Goal: Task Accomplishment & Management: Use online tool/utility

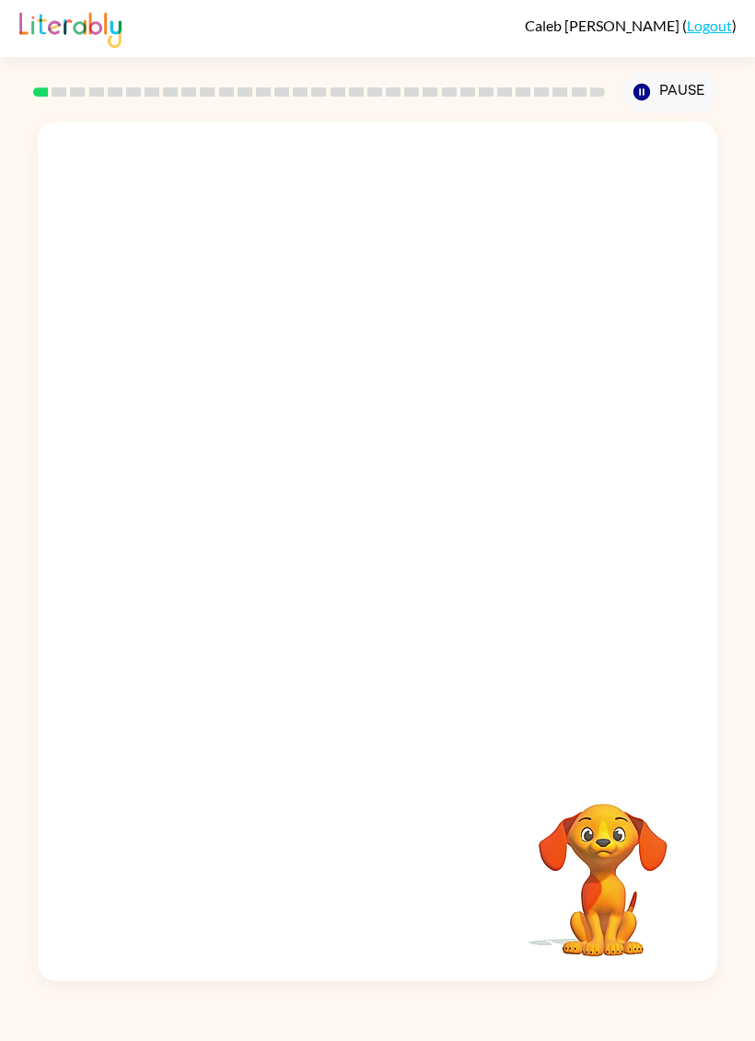
click at [624, 866] on video "Your browser must support playing .mp4 files to use Literably. Please try using…" at bounding box center [603, 867] width 184 height 184
click at [602, 844] on video "Your browser must support playing .mp4 files to use Literably. Please try using…" at bounding box center [603, 867] width 184 height 184
click at [596, 829] on video "Your browser must support playing .mp4 files to use Literably. Please try using…" at bounding box center [603, 867] width 184 height 184
click at [605, 883] on video "Your browser must support playing .mp4 files to use Literably. Please try using…" at bounding box center [603, 867] width 184 height 184
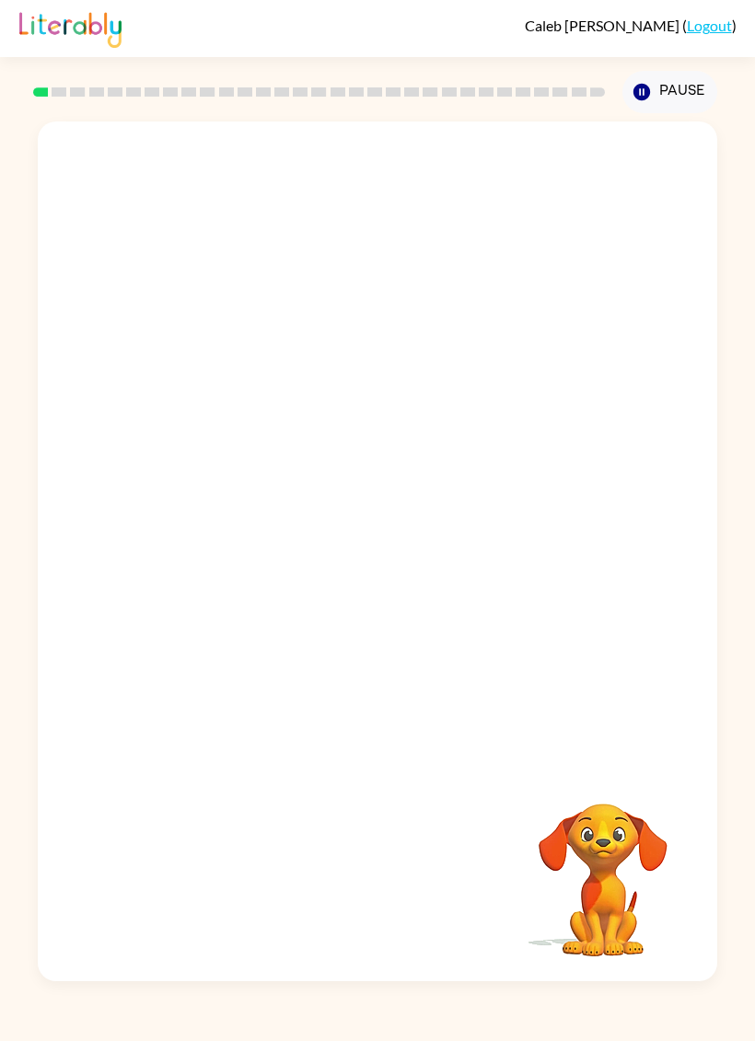
click at [604, 882] on video "Your browser must support playing .mp4 files to use Literably. Please try using…" at bounding box center [603, 867] width 184 height 184
click at [631, 892] on video "Your browser must support playing .mp4 files to use Literably. Please try using…" at bounding box center [603, 867] width 184 height 184
click at [592, 813] on video "Your browser must support playing .mp4 files to use Literably. Please try using…" at bounding box center [603, 867] width 184 height 184
click at [640, 95] on icon "Pause" at bounding box center [641, 92] width 20 height 20
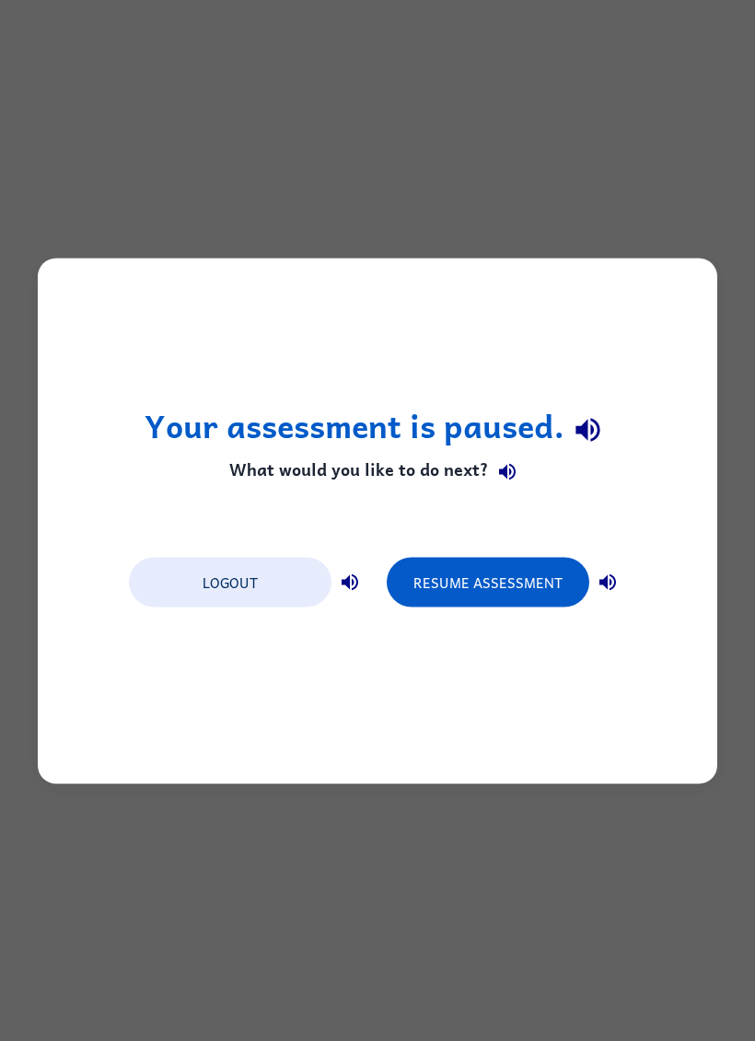
click at [520, 589] on button "Resume Assessment" at bounding box center [488, 582] width 202 height 50
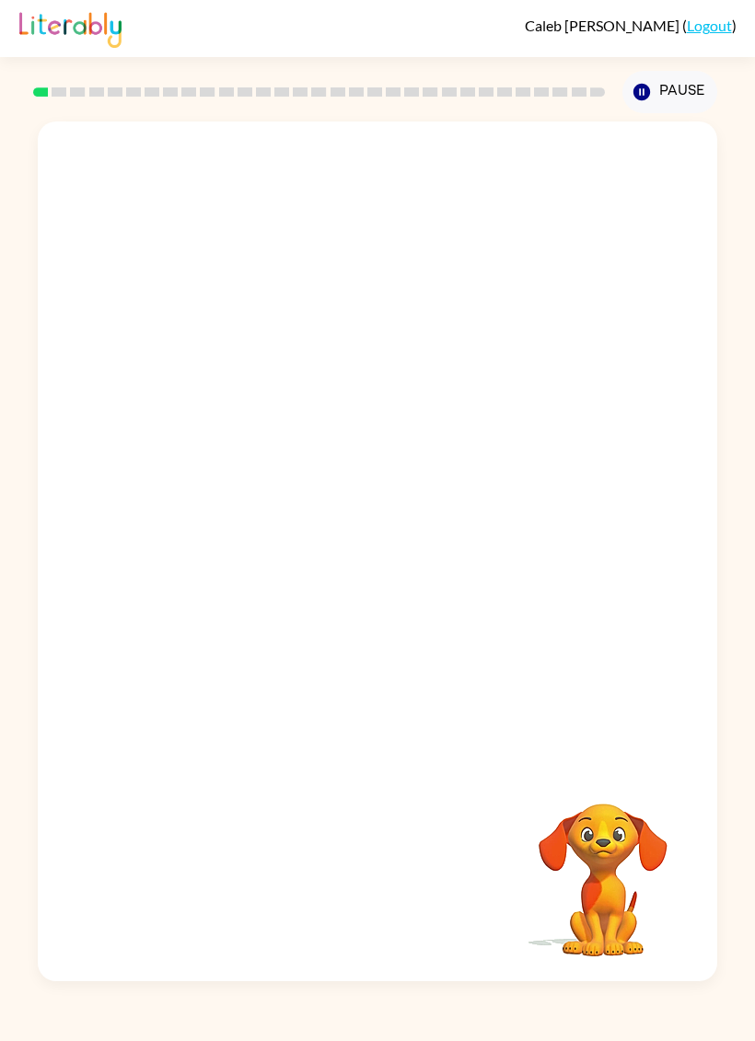
click at [307, 448] on video "Your browser must support playing .mp4 files to use Literably. Please try using…" at bounding box center [377, 442] width 679 height 643
click at [305, 451] on video "Your browser must support playing .mp4 files to use Literably. Please try using…" at bounding box center [377, 442] width 679 height 643
click at [422, 541] on div at bounding box center [377, 560] width 118 height 67
click at [387, 569] on div at bounding box center [377, 560] width 118 height 67
click at [387, 566] on div at bounding box center [377, 560] width 118 height 67
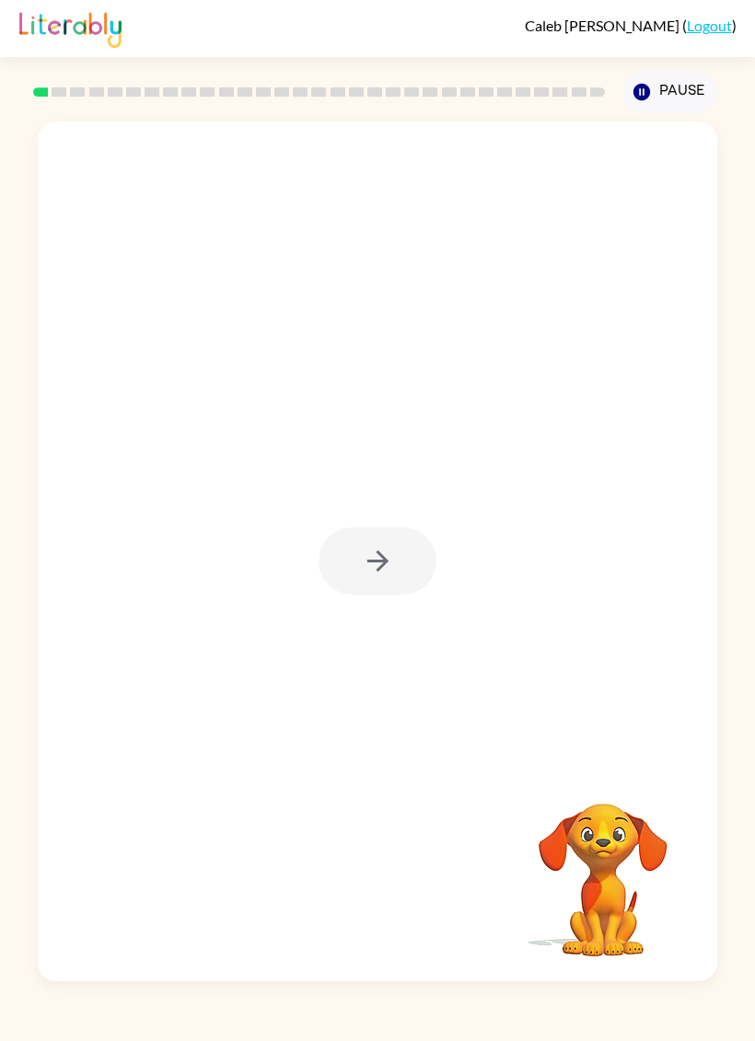
click at [441, 531] on div at bounding box center [377, 551] width 679 height 860
click at [432, 573] on button "button" at bounding box center [377, 560] width 118 height 67
click at [434, 575] on div at bounding box center [377, 442] width 679 height 643
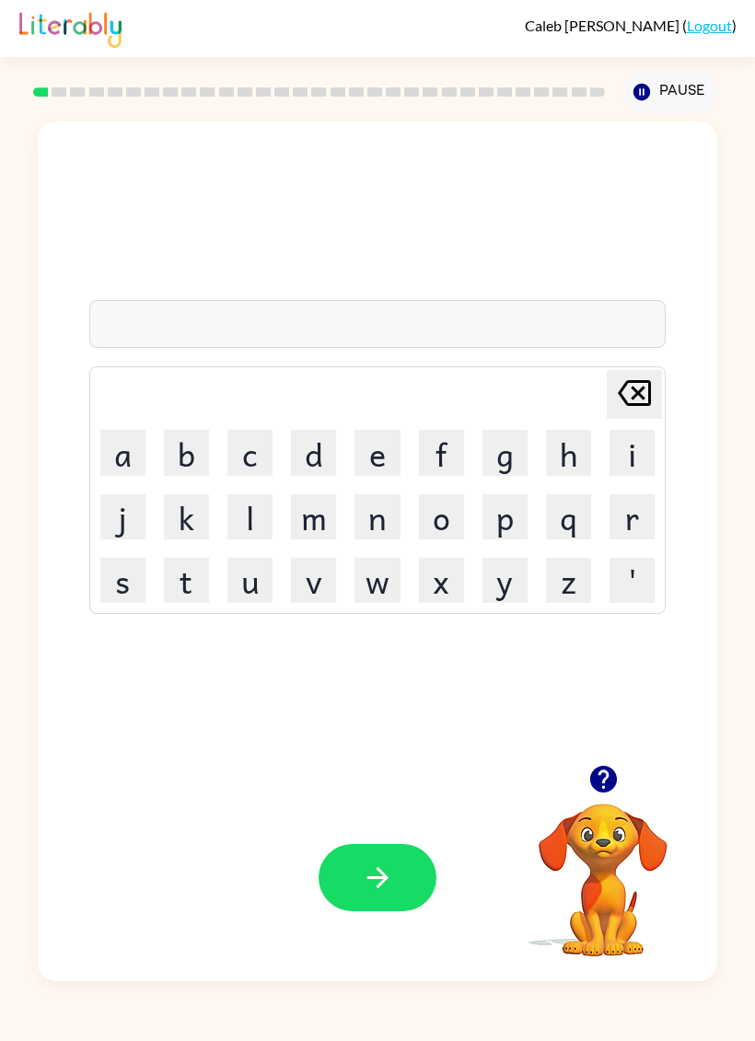
click at [606, 832] on video "Your browser must support playing .mp4 files to use Literably. Please try using…" at bounding box center [603, 867] width 184 height 184
click at [597, 762] on button "button" at bounding box center [603, 779] width 47 height 47
click at [631, 509] on button "r" at bounding box center [631, 516] width 45 height 45
click at [271, 571] on button "u" at bounding box center [249, 580] width 45 height 45
click at [180, 447] on button "b" at bounding box center [186, 452] width 45 height 45
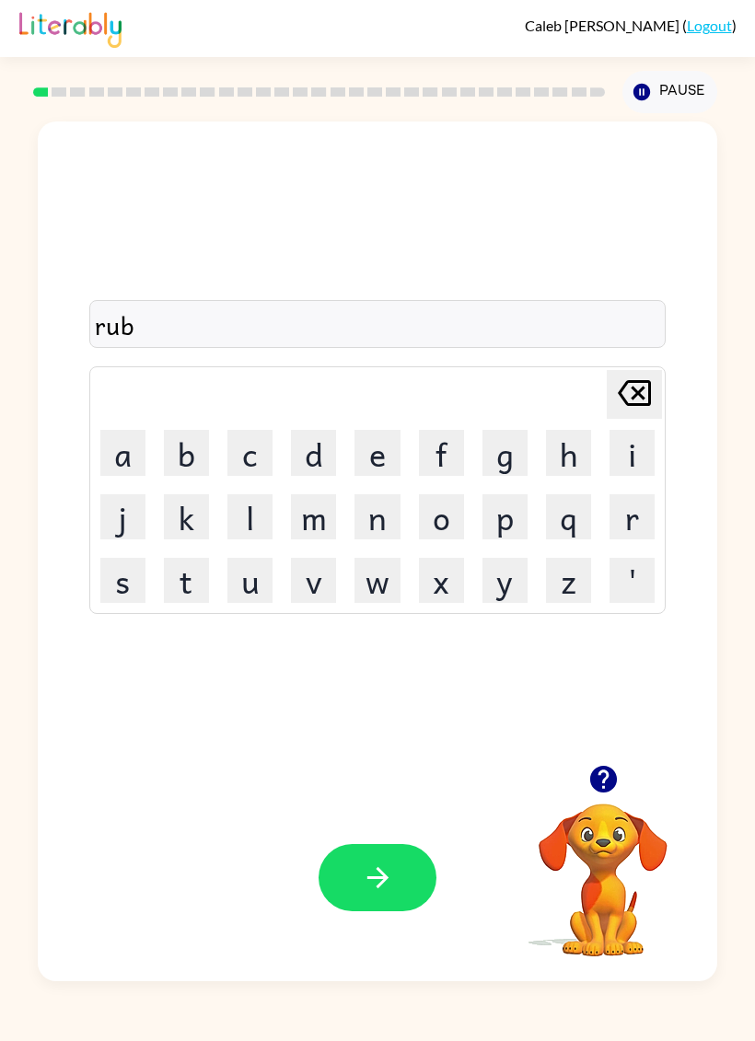
click at [374, 870] on icon "button" at bounding box center [378, 878] width 32 height 32
click at [318, 521] on button "m" at bounding box center [313, 516] width 45 height 45
click at [447, 515] on button "o" at bounding box center [441, 516] width 45 height 45
click at [249, 572] on button "u" at bounding box center [249, 580] width 45 height 45
click at [190, 584] on button "t" at bounding box center [186, 580] width 45 height 45
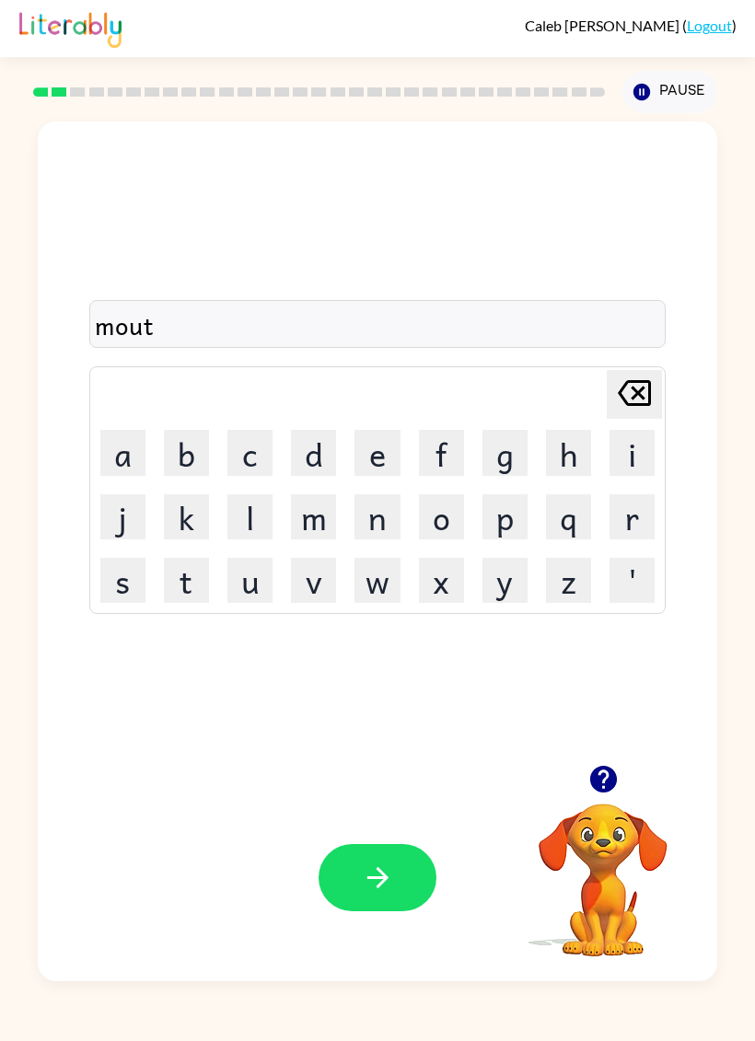
click at [556, 457] on button "h" at bounding box center [568, 452] width 45 height 45
click at [381, 863] on icon "button" at bounding box center [378, 878] width 32 height 32
click at [320, 449] on button "d" at bounding box center [313, 452] width 45 height 45
click at [373, 446] on button "e" at bounding box center [376, 452] width 45 height 45
click at [377, 854] on button "button" at bounding box center [377, 877] width 118 height 67
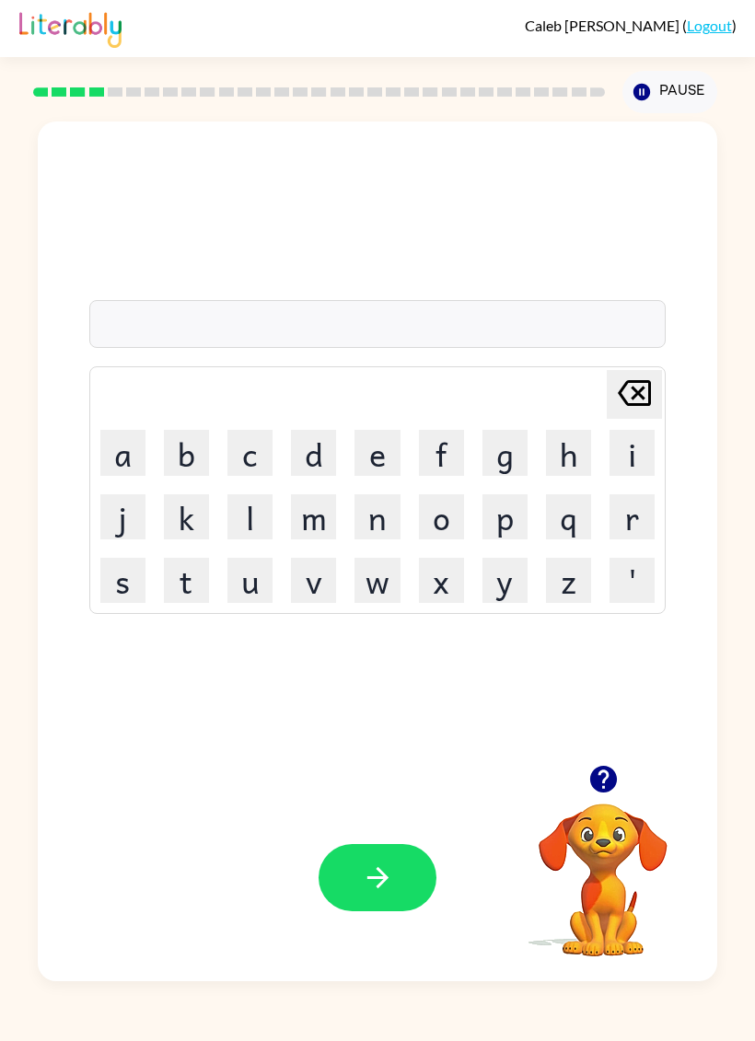
click at [129, 576] on button "s" at bounding box center [122, 580] width 45 height 45
click at [577, 526] on button "q" at bounding box center [568, 516] width 45 height 45
click at [449, 514] on button "o" at bounding box center [441, 516] width 45 height 45
click at [184, 580] on button "t" at bounding box center [186, 580] width 45 height 45
click at [367, 850] on button "button" at bounding box center [377, 877] width 118 height 67
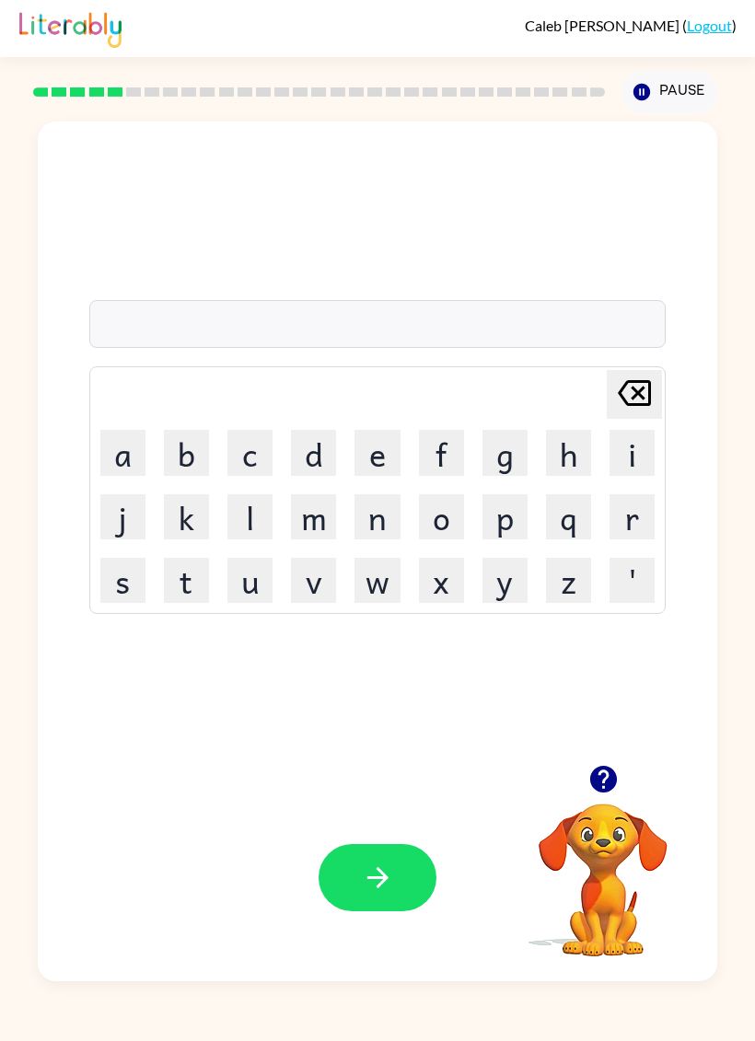
click at [121, 576] on button "s" at bounding box center [122, 580] width 45 height 45
click at [372, 458] on button "e" at bounding box center [376, 452] width 45 height 45
click at [562, 518] on button "q" at bounding box center [568, 516] width 45 height 45
click at [629, 406] on icon at bounding box center [634, 393] width 33 height 26
click at [510, 519] on button "p" at bounding box center [504, 516] width 45 height 45
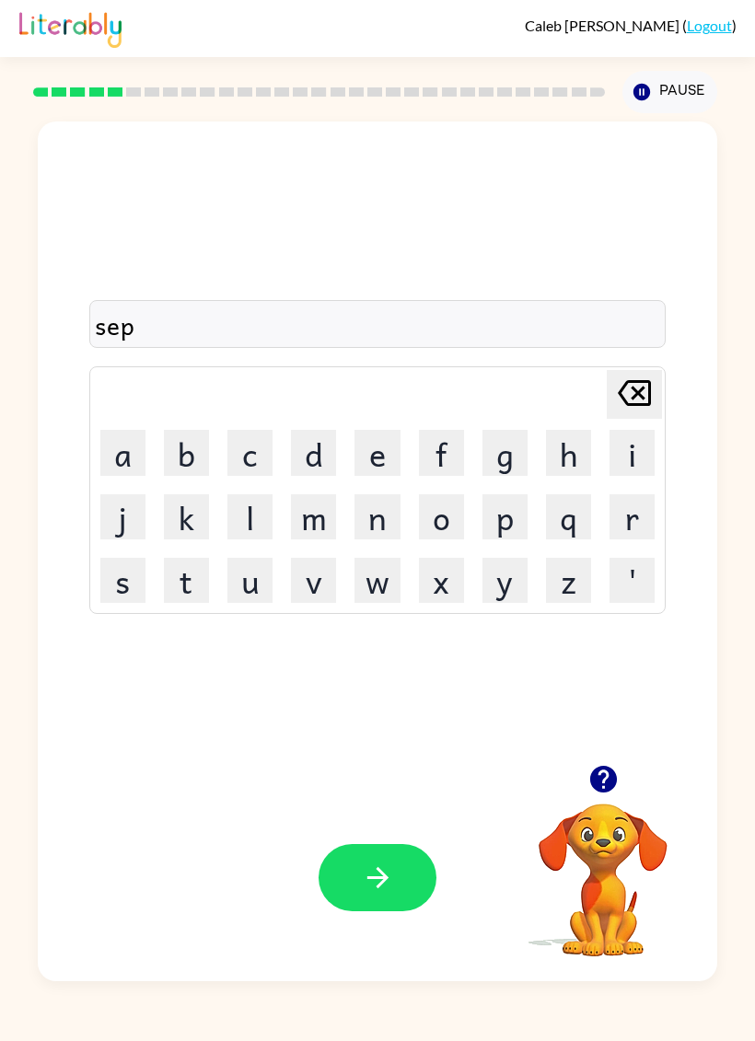
click at [165, 593] on button "t" at bounding box center [186, 580] width 45 height 45
click at [400, 874] on button "button" at bounding box center [377, 877] width 118 height 67
click at [507, 511] on button "p" at bounding box center [504, 516] width 45 height 45
click at [638, 454] on button "i" at bounding box center [631, 452] width 45 height 45
click at [365, 453] on button "e" at bounding box center [376, 452] width 45 height 45
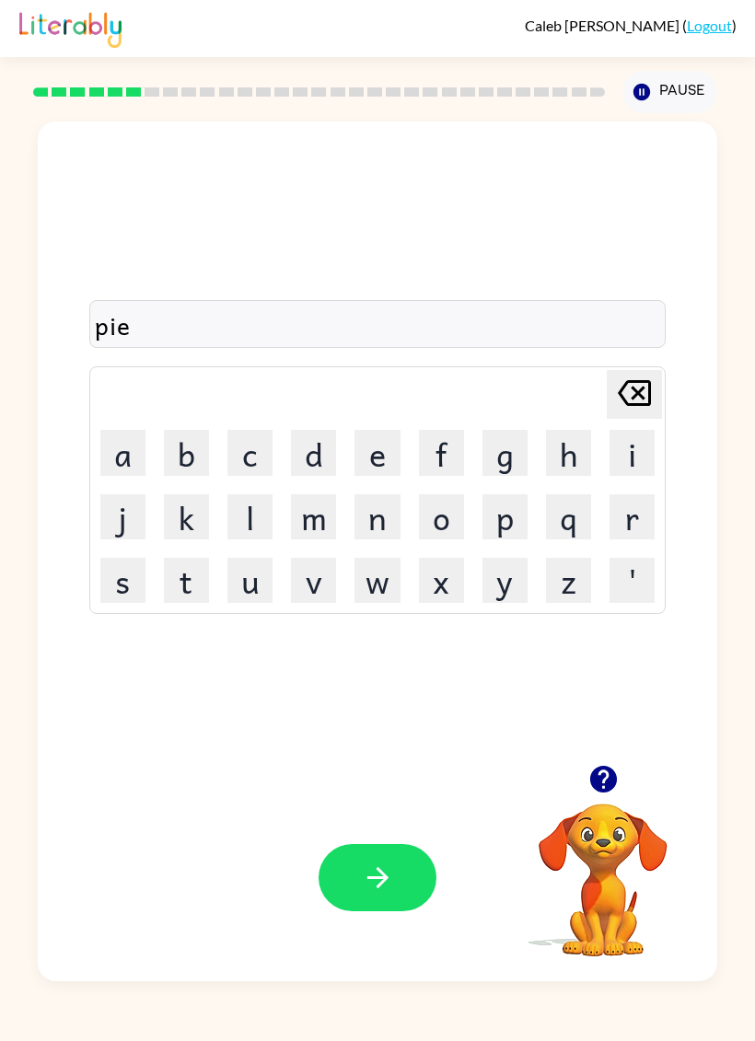
click at [389, 886] on icon "button" at bounding box center [378, 878] width 32 height 32
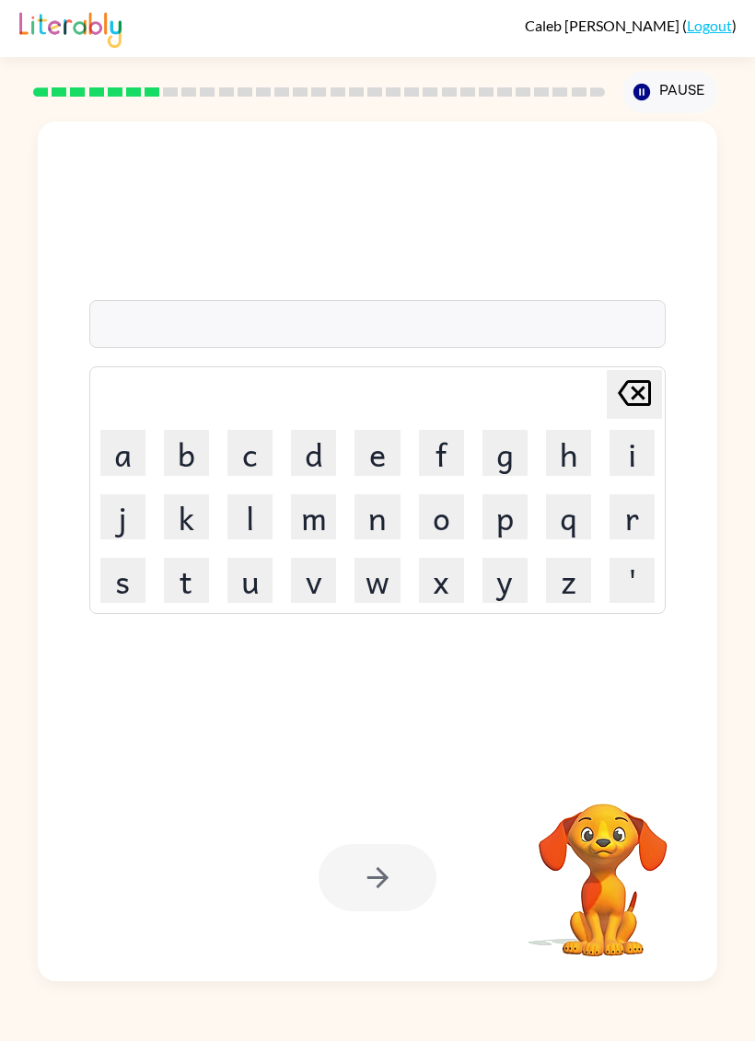
click at [261, 439] on button "c" at bounding box center [249, 452] width 45 height 45
click at [129, 582] on button "s" at bounding box center [122, 580] width 45 height 45
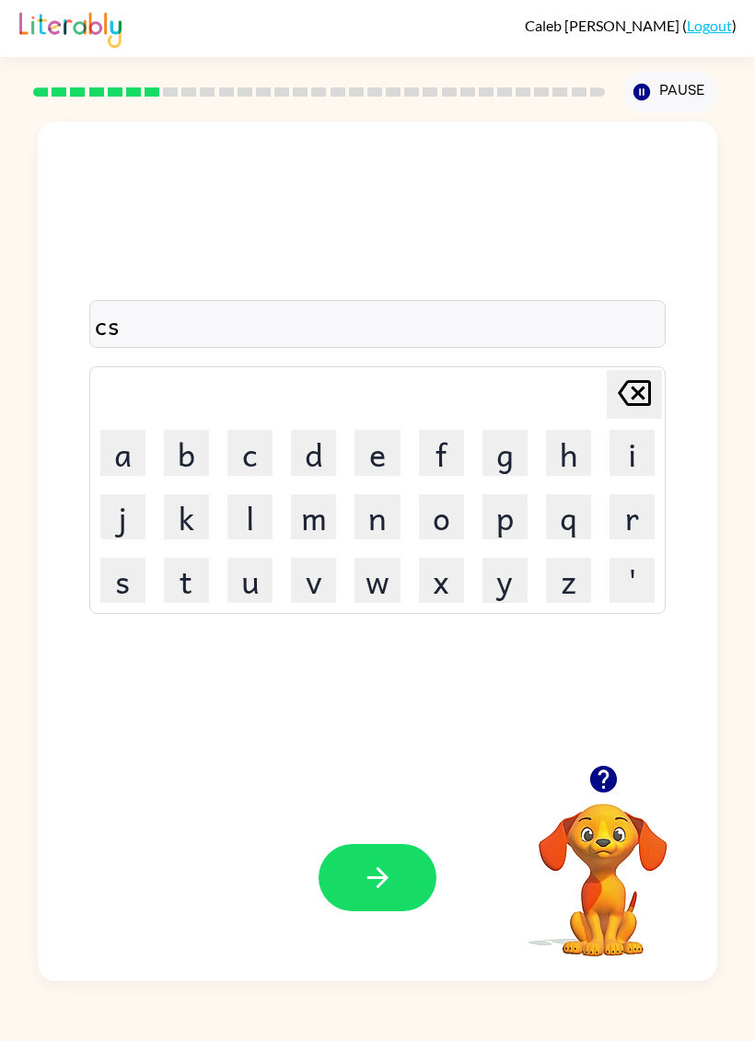
click at [631, 389] on icon "[PERSON_NAME] last character input" at bounding box center [634, 393] width 44 height 44
click at [125, 450] on button "a" at bounding box center [122, 452] width 45 height 45
click at [376, 513] on button "n" at bounding box center [376, 516] width 45 height 45
click at [319, 452] on button "d" at bounding box center [313, 452] width 45 height 45
click at [246, 515] on button "l" at bounding box center [249, 516] width 45 height 45
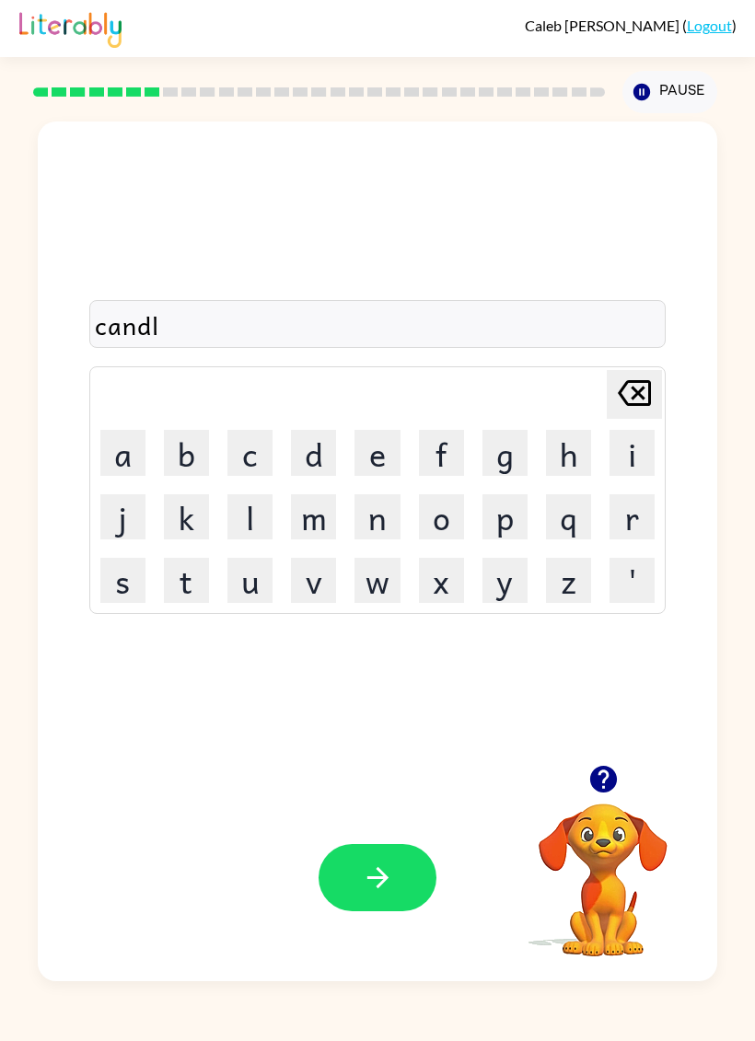
click at [387, 872] on icon "button" at bounding box center [378, 878] width 32 height 32
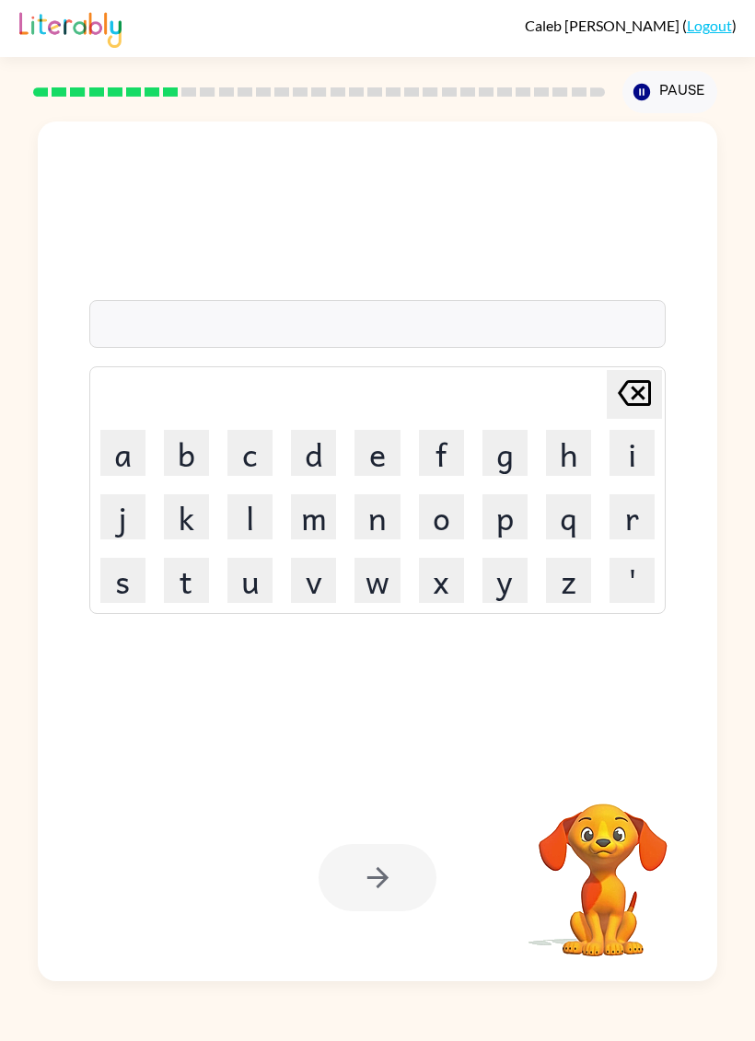
click at [189, 454] on button "b" at bounding box center [186, 452] width 45 height 45
click at [140, 438] on button "a" at bounding box center [122, 452] width 45 height 45
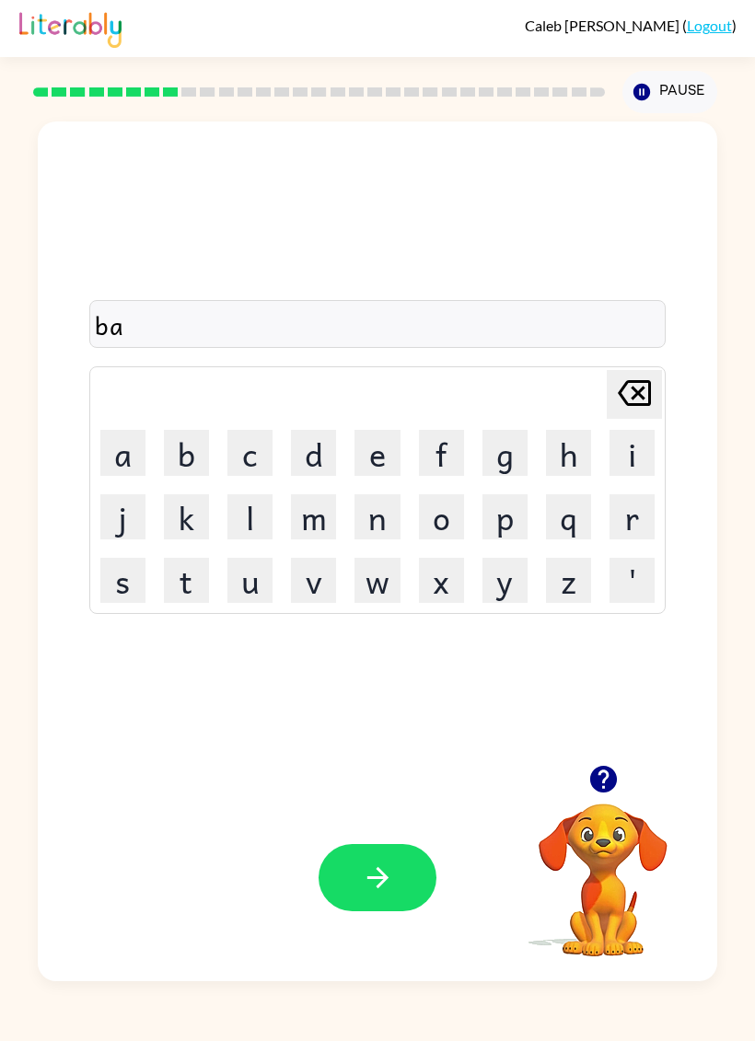
click at [187, 586] on button "t" at bounding box center [186, 580] width 45 height 45
click at [567, 455] on button "h" at bounding box center [568, 452] width 45 height 45
click at [380, 880] on icon "button" at bounding box center [378, 878] width 32 height 32
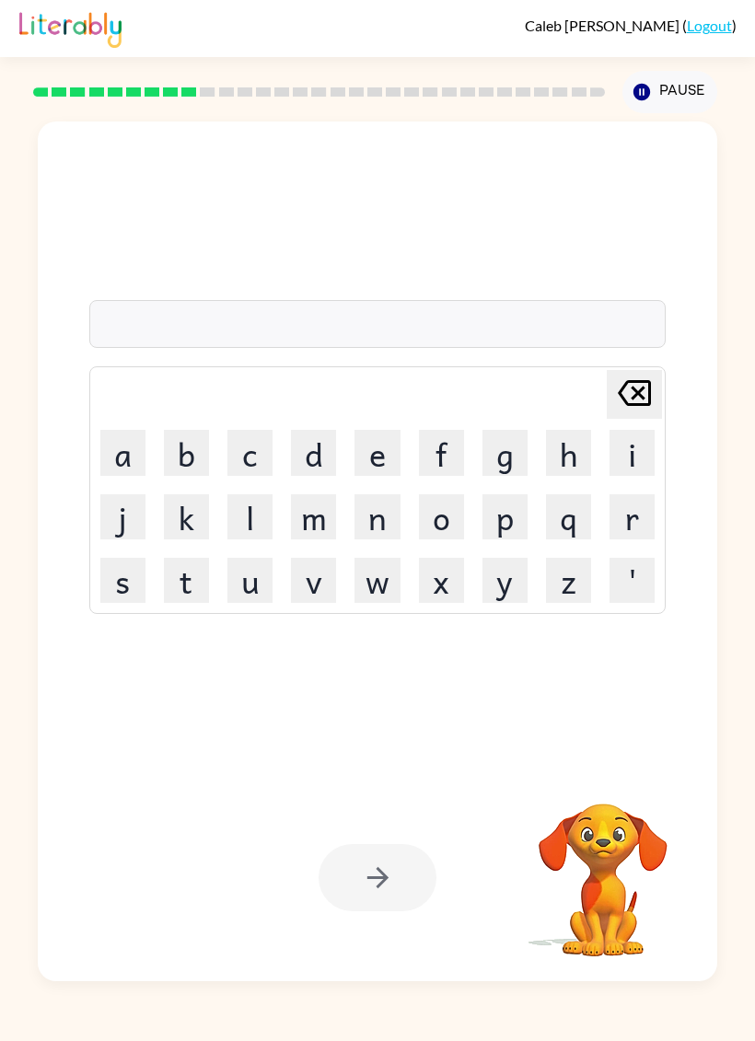
click at [251, 454] on button "c" at bounding box center [249, 452] width 45 height 45
click at [240, 523] on button "l" at bounding box center [249, 516] width 45 height 45
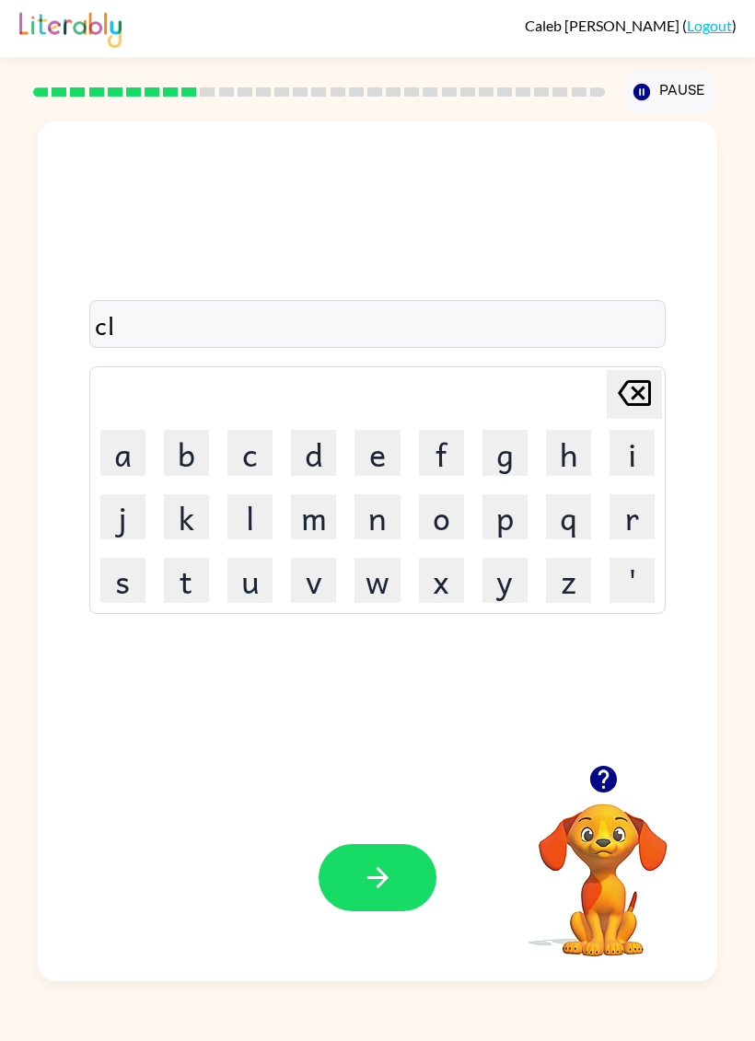
click at [455, 512] on button "o" at bounding box center [441, 516] width 45 height 45
click at [385, 588] on button "w" at bounding box center [376, 580] width 45 height 45
click at [388, 513] on button "n" at bounding box center [376, 516] width 45 height 45
click at [399, 845] on button "button" at bounding box center [377, 877] width 118 height 67
click at [120, 584] on button "s" at bounding box center [122, 580] width 45 height 45
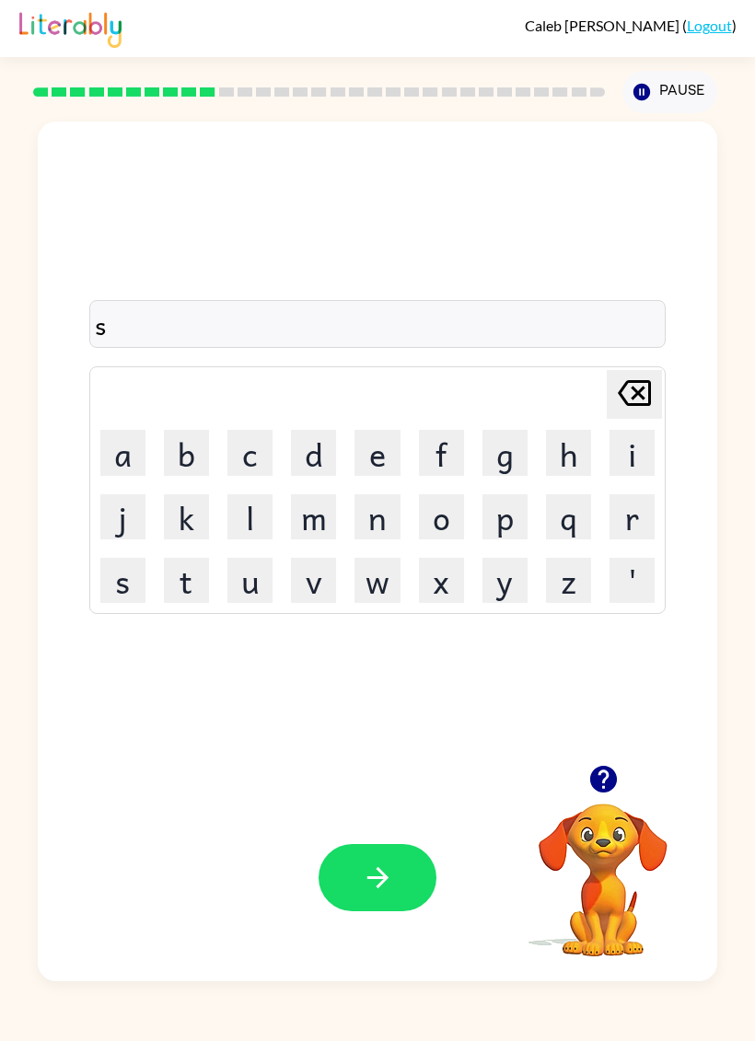
click at [436, 512] on button "o" at bounding box center [441, 516] width 45 height 45
click at [245, 453] on button "c" at bounding box center [249, 452] width 45 height 45
click at [189, 503] on button "k" at bounding box center [186, 516] width 45 height 45
click at [379, 880] on icon "button" at bounding box center [378, 878] width 32 height 32
click at [501, 445] on button "g" at bounding box center [504, 452] width 45 height 45
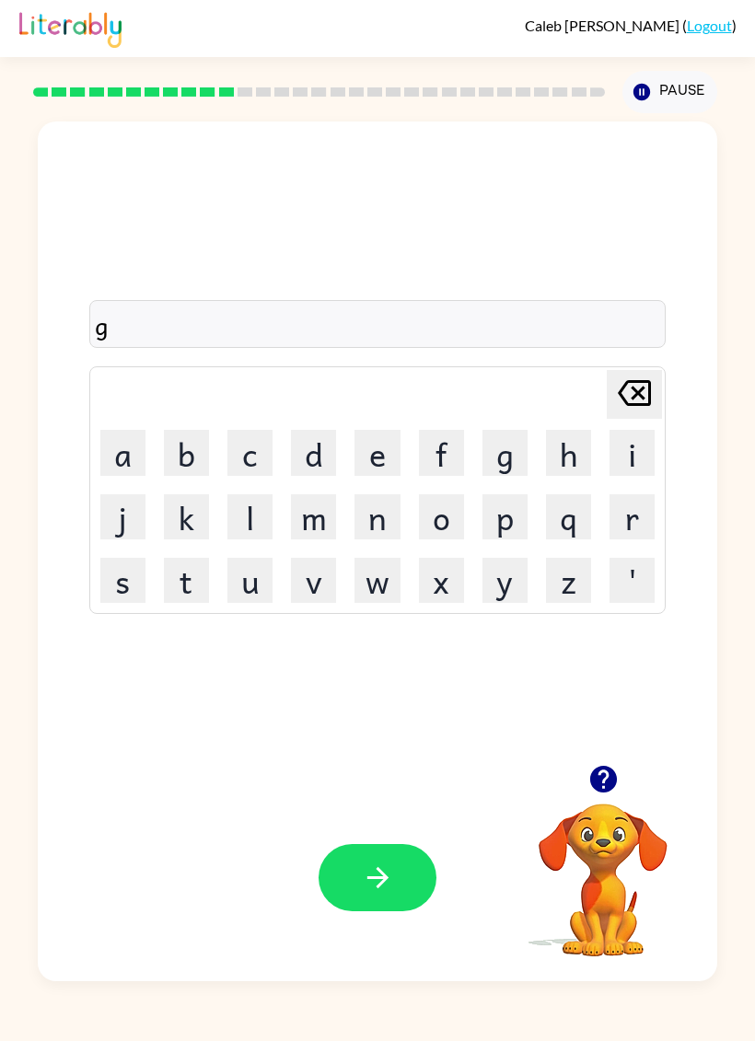
click at [123, 438] on button "a" at bounding box center [122, 452] width 45 height 45
click at [571, 579] on button "z" at bounding box center [568, 580] width 45 height 45
click at [399, 457] on button "e" at bounding box center [376, 452] width 45 height 45
click at [380, 876] on icon "button" at bounding box center [378, 878] width 32 height 32
click at [375, 443] on button "e" at bounding box center [376, 452] width 45 height 45
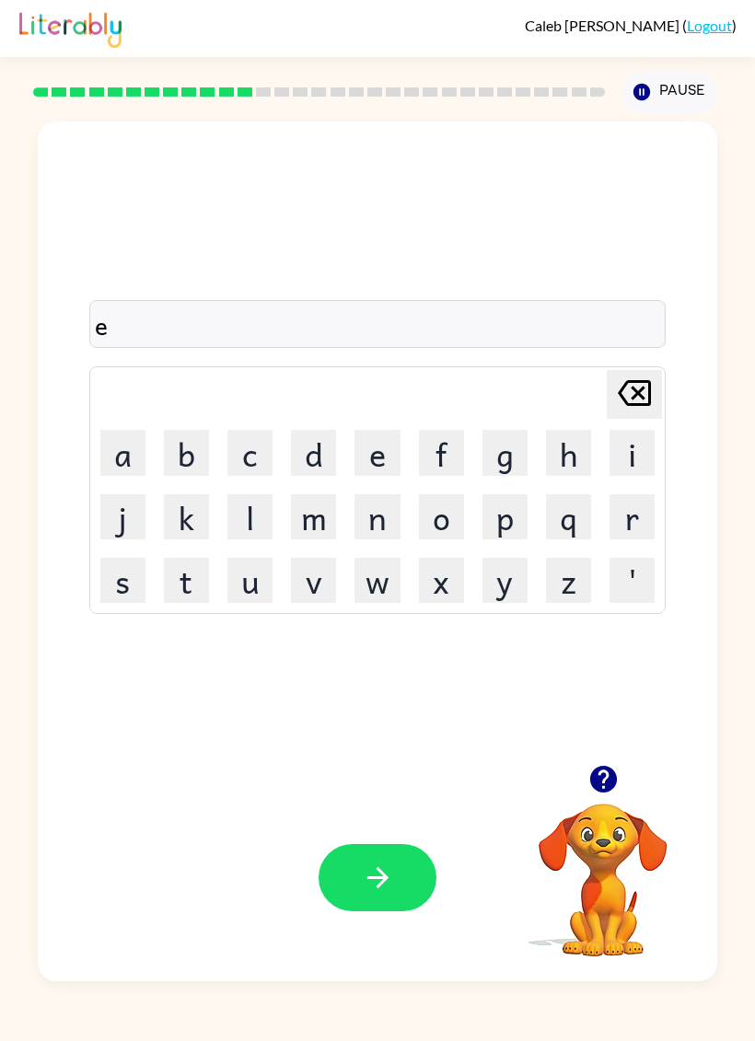
click at [434, 574] on button "x" at bounding box center [441, 580] width 45 height 45
click at [511, 520] on button "p" at bounding box center [504, 516] width 45 height 45
click at [444, 516] on button "o" at bounding box center [441, 516] width 45 height 45
click at [318, 446] on button "d" at bounding box center [313, 452] width 45 height 45
click at [365, 878] on icon "button" at bounding box center [378, 878] width 32 height 32
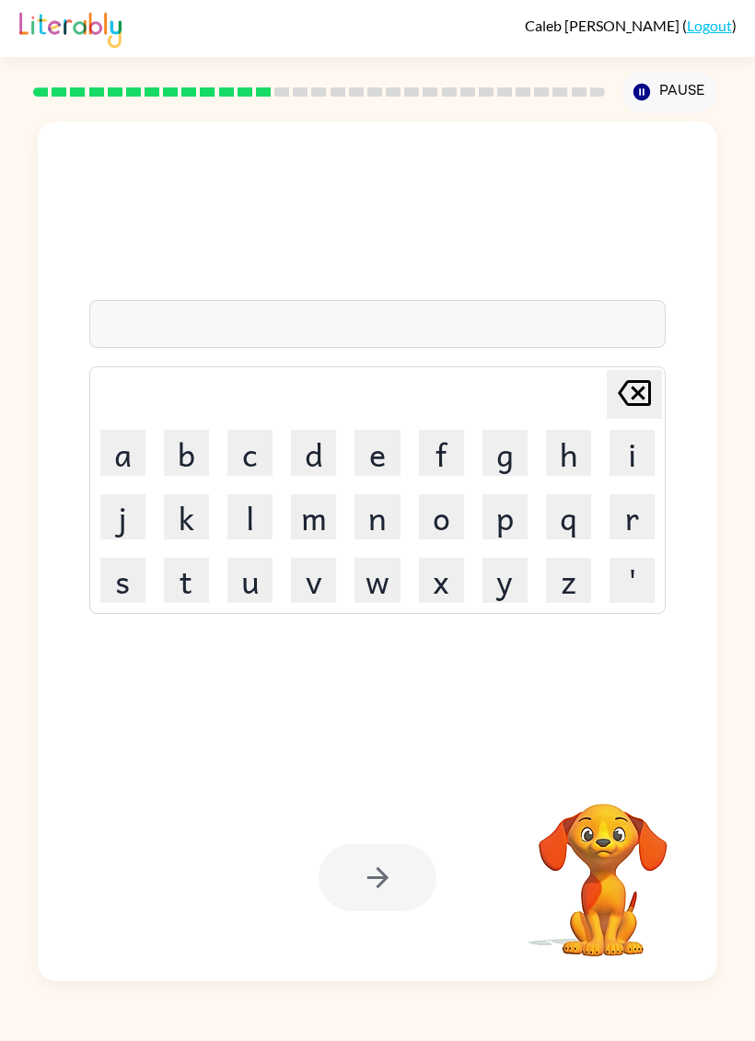
click at [129, 564] on button "s" at bounding box center [122, 580] width 45 height 45
click at [375, 578] on button "w" at bounding box center [376, 580] width 45 height 45
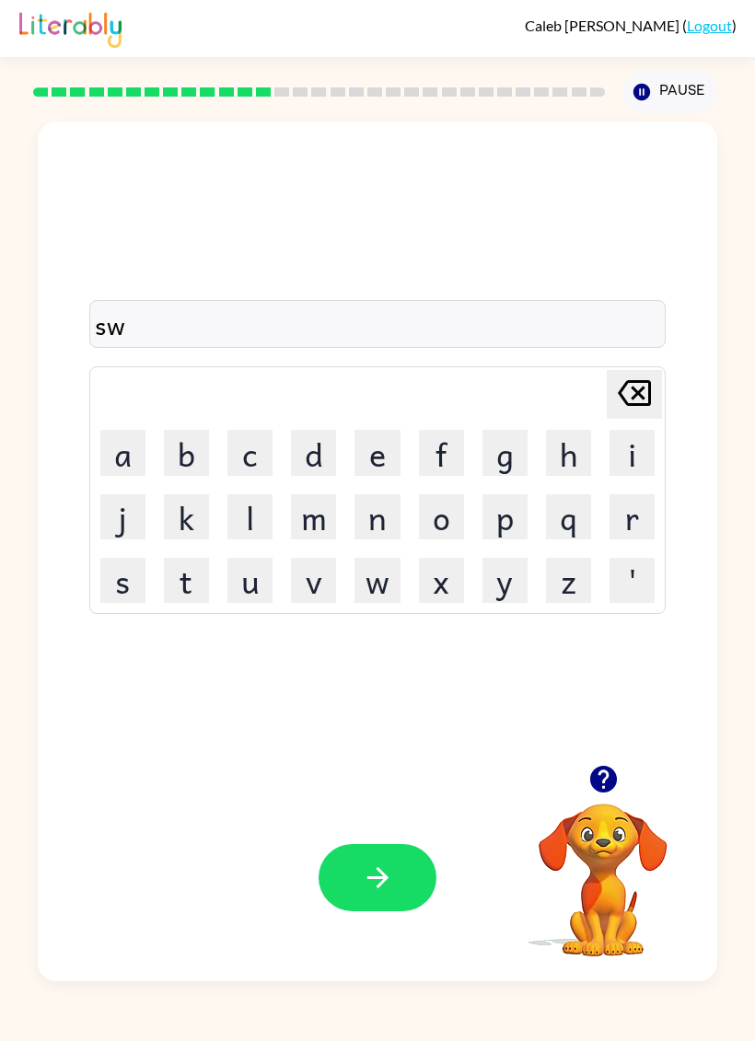
click at [381, 450] on button "e" at bounding box center [376, 452] width 45 height 45
click at [380, 449] on button "e" at bounding box center [376, 452] width 45 height 45
click at [187, 581] on button "t" at bounding box center [186, 580] width 45 height 45
click at [257, 586] on button "u" at bounding box center [249, 580] width 45 height 45
click at [618, 394] on icon "[PERSON_NAME] last character input" at bounding box center [634, 393] width 44 height 44
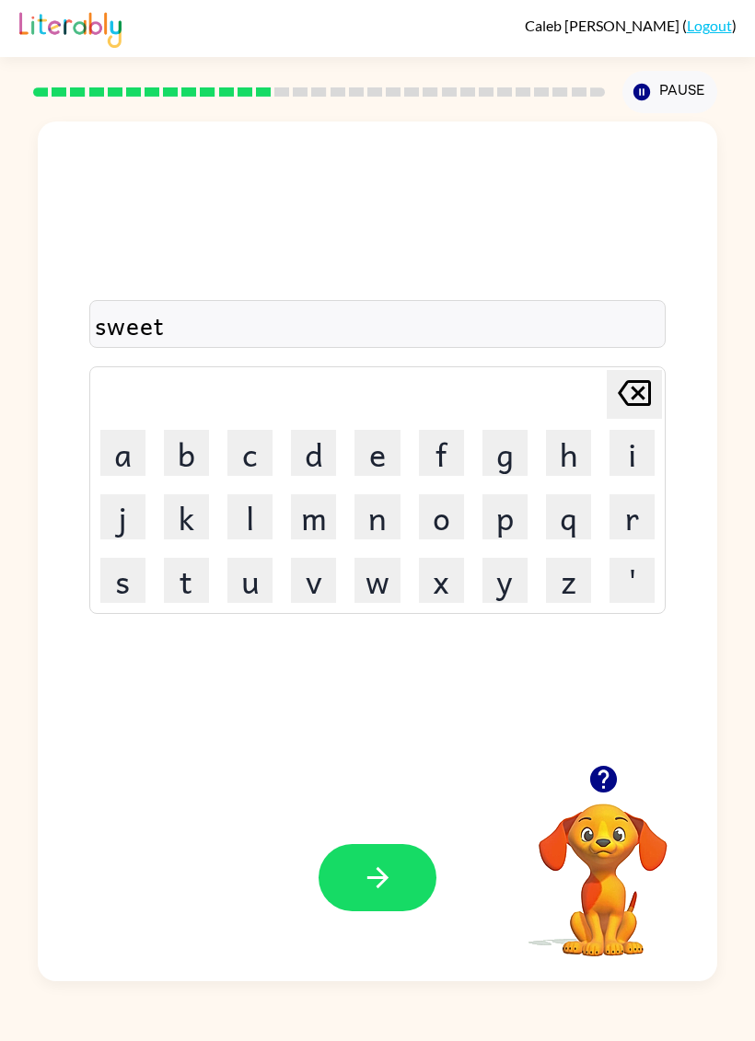
click at [371, 521] on button "n" at bounding box center [376, 516] width 45 height 45
click at [376, 457] on button "e" at bounding box center [376, 452] width 45 height 45
click at [117, 573] on button "s" at bounding box center [122, 580] width 45 height 45
click at [376, 873] on icon "button" at bounding box center [378, 878] width 32 height 32
click at [575, 436] on button "h" at bounding box center [568, 452] width 45 height 45
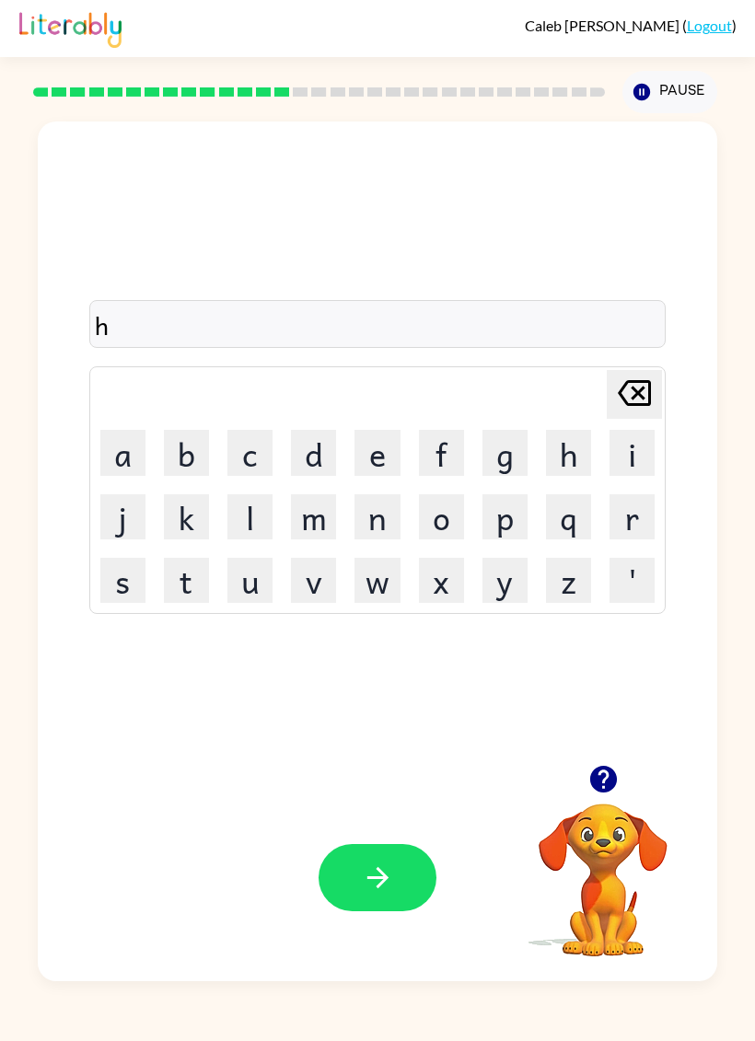
click at [628, 448] on button "i" at bounding box center [631, 452] width 45 height 45
click at [511, 524] on button "p" at bounding box center [504, 516] width 45 height 45
click at [448, 494] on button "o" at bounding box center [441, 516] width 45 height 45
click at [375, 456] on button "e" at bounding box center [376, 452] width 45 height 45
click at [382, 452] on button "e" at bounding box center [376, 452] width 45 height 45
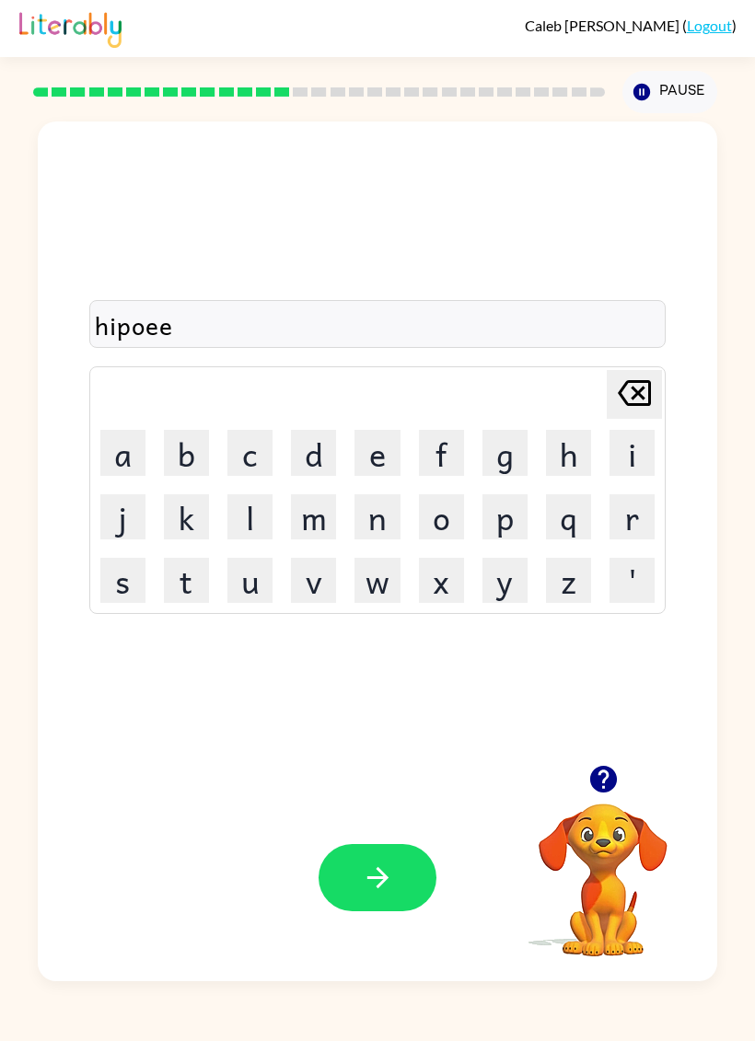
click at [628, 399] on icon "[PERSON_NAME] last character input" at bounding box center [634, 393] width 44 height 44
click at [627, 399] on icon "[PERSON_NAME] last character input" at bounding box center [634, 393] width 44 height 44
click at [383, 897] on button "button" at bounding box center [377, 877] width 118 height 67
click at [426, 453] on button "f" at bounding box center [441, 452] width 45 height 45
click at [444, 514] on button "o" at bounding box center [441, 516] width 45 height 45
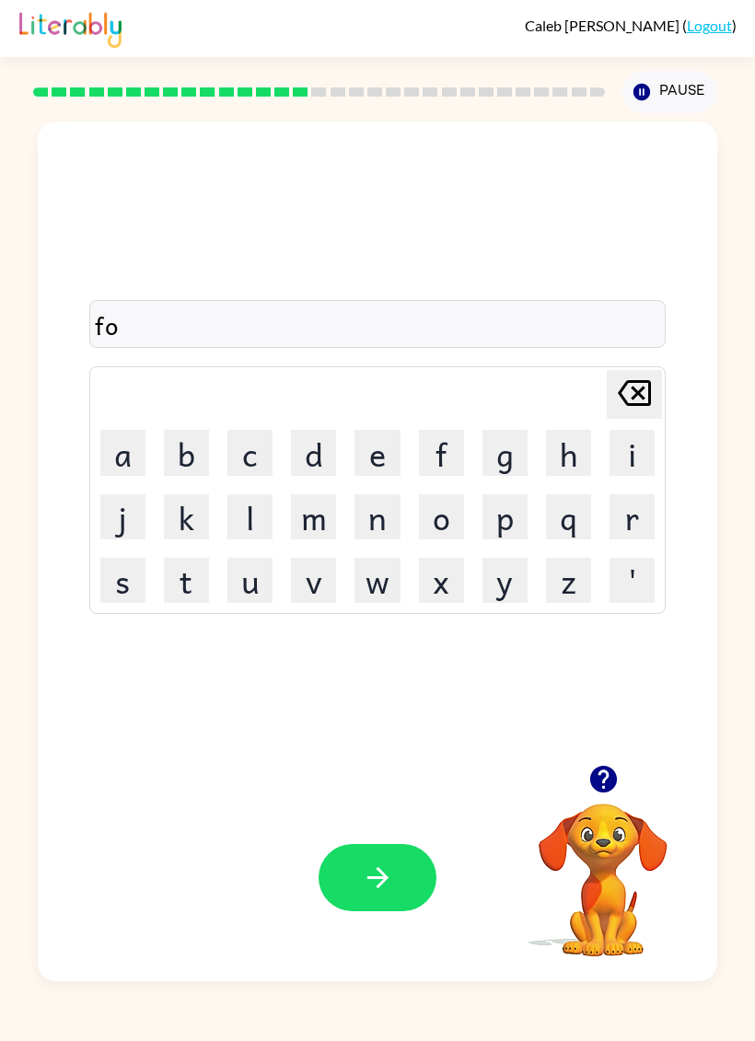
click at [637, 517] on button "r" at bounding box center [631, 516] width 45 height 45
click at [185, 508] on button "k" at bounding box center [186, 516] width 45 height 45
click at [362, 893] on icon "button" at bounding box center [378, 878] width 32 height 32
click at [386, 586] on button "w" at bounding box center [376, 580] width 45 height 45
click at [361, 445] on button "e" at bounding box center [376, 452] width 45 height 45
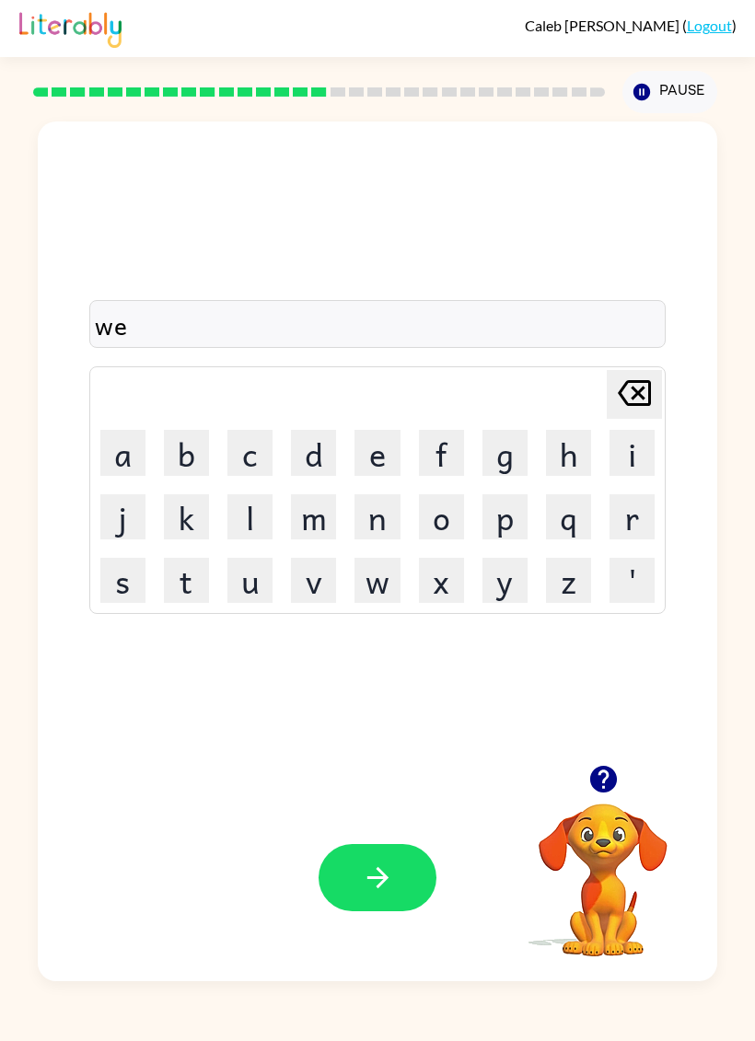
click at [173, 453] on button "b" at bounding box center [186, 452] width 45 height 45
click at [370, 870] on icon "button" at bounding box center [378, 878] width 32 height 32
click at [143, 567] on button "s" at bounding box center [122, 580] width 45 height 45
click at [241, 531] on button "l" at bounding box center [249, 516] width 45 height 45
click at [500, 523] on button "p" at bounding box center [504, 516] width 45 height 45
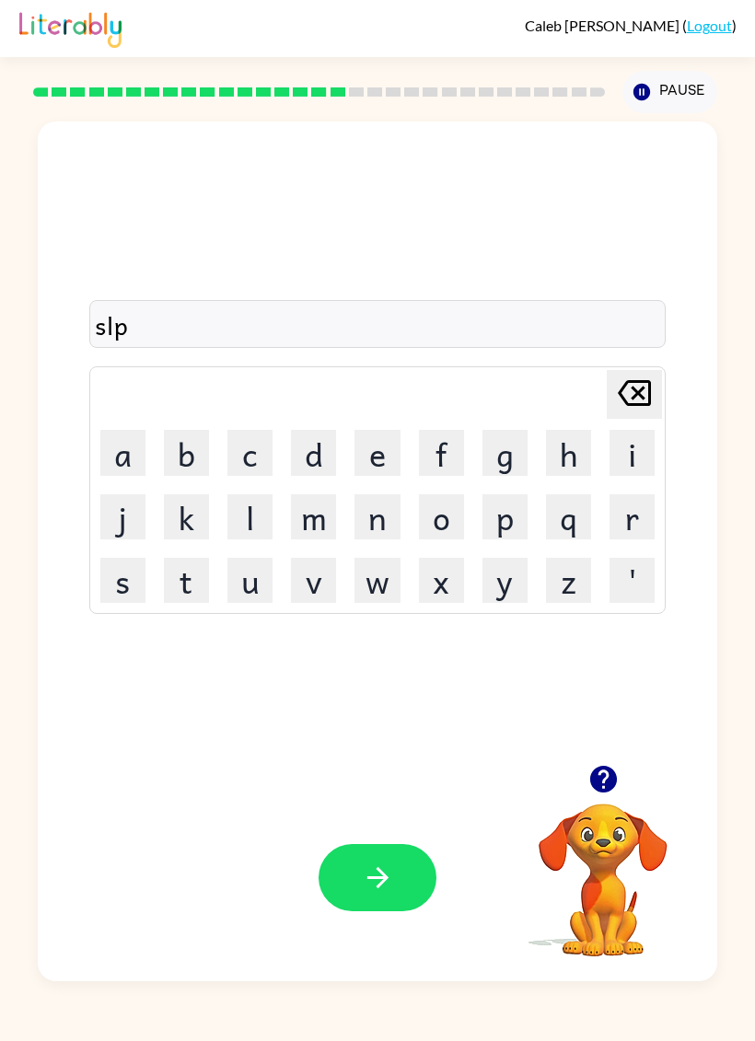
click at [184, 591] on button "t" at bounding box center [186, 580] width 45 height 45
click at [638, 397] on icon "[PERSON_NAME] last character input" at bounding box center [634, 393] width 44 height 44
click at [631, 408] on icon "[PERSON_NAME] last character input" at bounding box center [634, 393] width 44 height 44
click at [380, 448] on button "e" at bounding box center [376, 452] width 45 height 45
click at [502, 508] on button "p" at bounding box center [504, 516] width 45 height 45
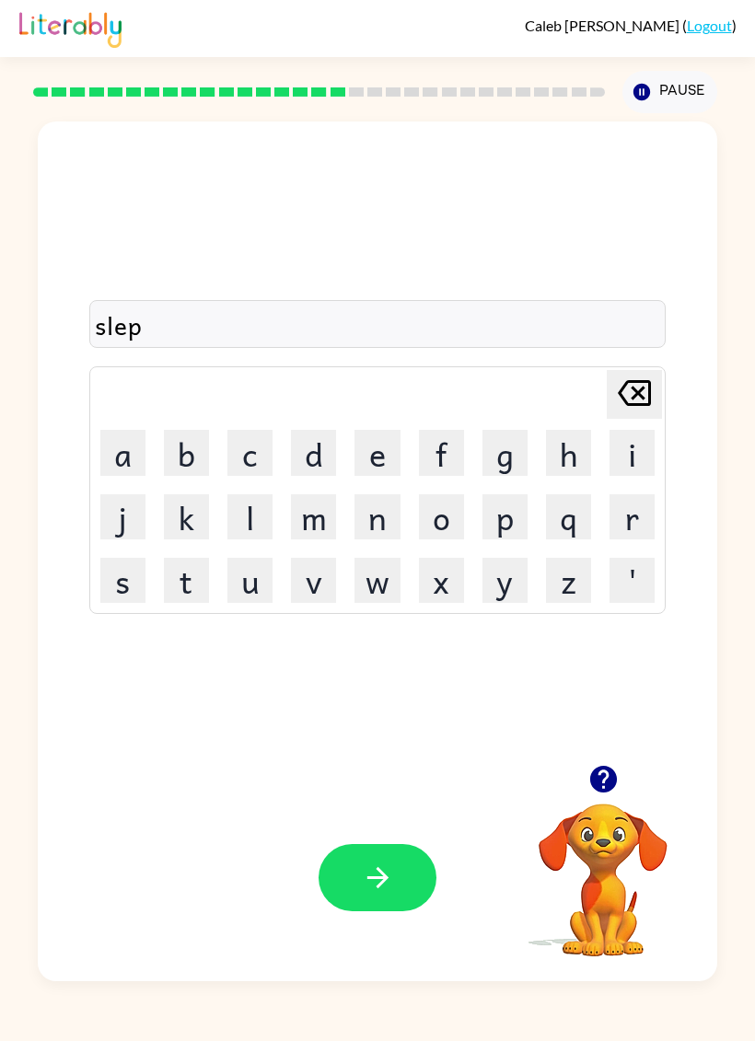
click at [189, 603] on button "t" at bounding box center [186, 580] width 45 height 45
click at [392, 872] on icon "button" at bounding box center [378, 878] width 32 height 32
click at [560, 448] on button "h" at bounding box center [568, 452] width 45 height 45
click at [125, 454] on button "a" at bounding box center [122, 452] width 45 height 45
click at [634, 526] on button "r" at bounding box center [631, 516] width 45 height 45
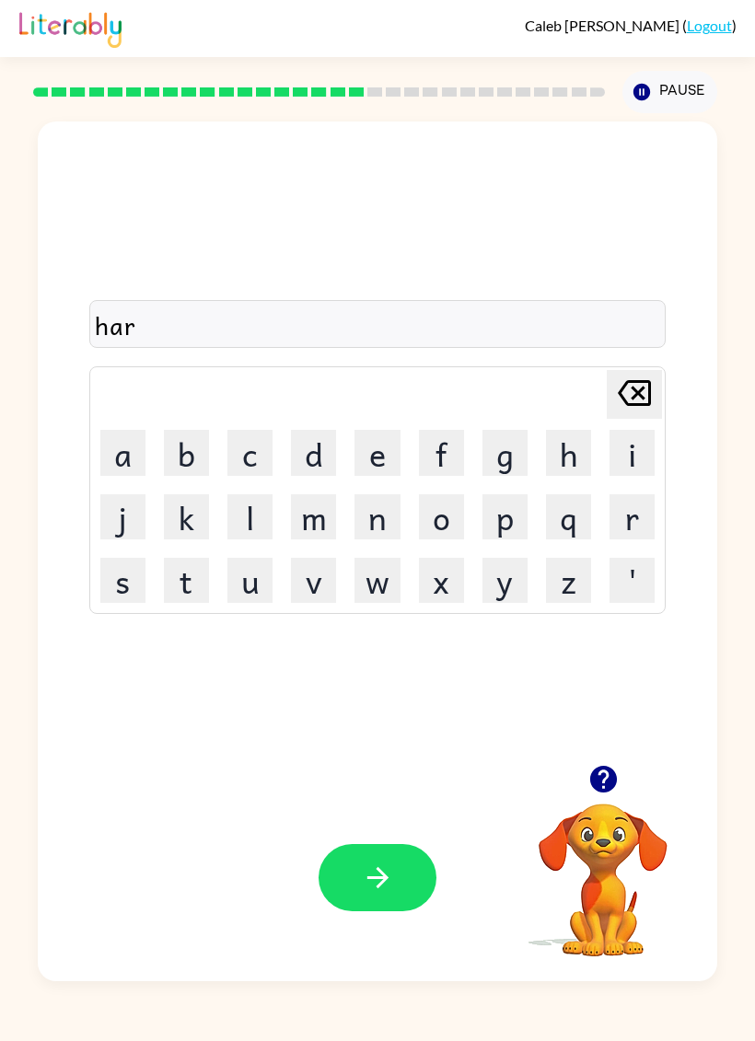
click at [313, 454] on button "d" at bounding box center [313, 452] width 45 height 45
click at [372, 872] on icon "button" at bounding box center [378, 878] width 32 height 32
click at [633, 523] on button "r" at bounding box center [631, 516] width 45 height 45
click at [455, 515] on button "o" at bounding box center [441, 516] width 45 height 45
click at [312, 463] on button "d" at bounding box center [313, 452] width 45 height 45
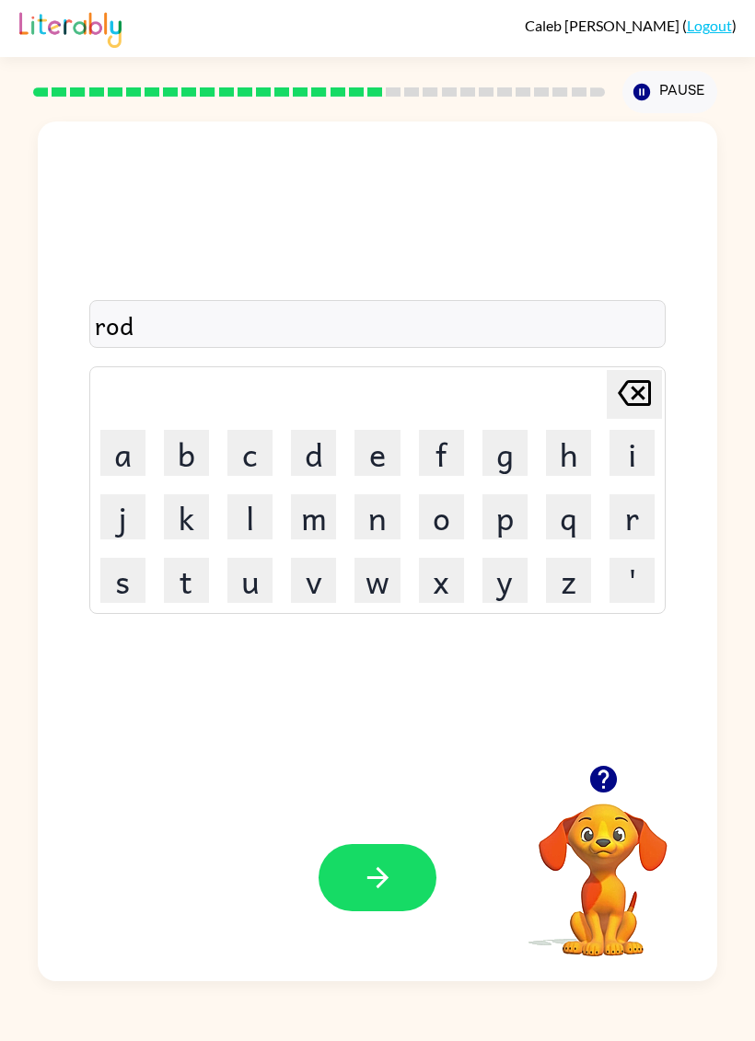
click at [384, 839] on div "Your browser must support playing .mp4 files to use Literably. Please try using…" at bounding box center [377, 877] width 679 height 207
click at [375, 868] on icon "button" at bounding box center [378, 878] width 32 height 32
click at [620, 520] on button "r" at bounding box center [631, 516] width 45 height 45
click at [381, 457] on button "e" at bounding box center [376, 452] width 45 height 45
click at [133, 572] on button "s" at bounding box center [122, 580] width 45 height 45
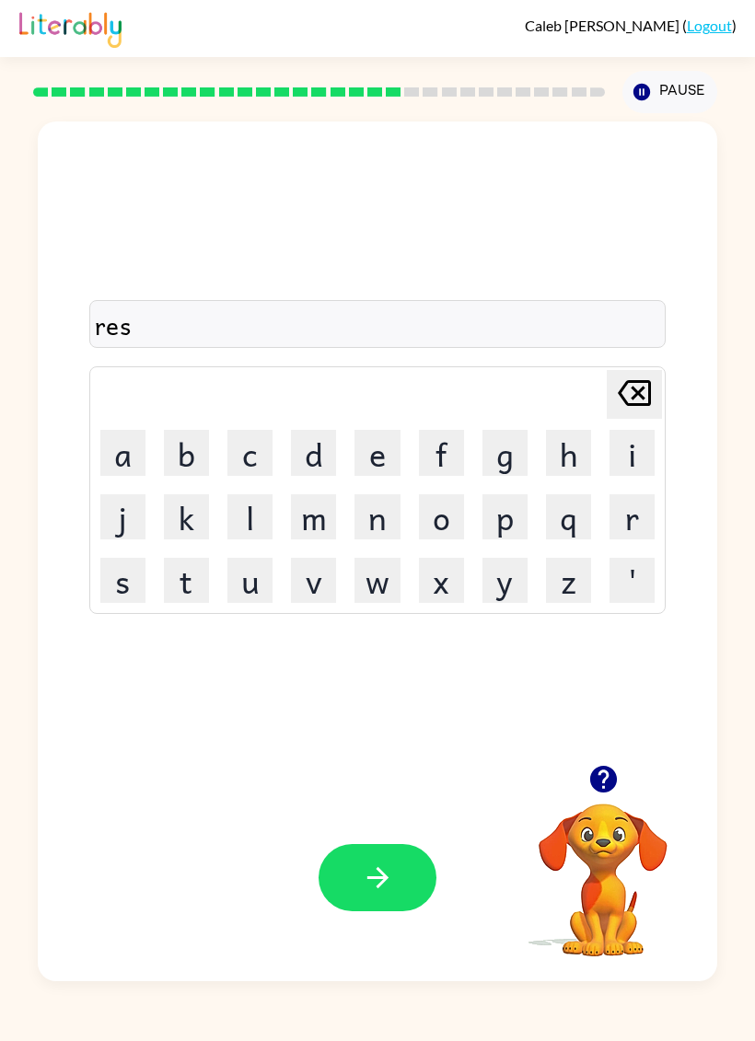
click at [183, 583] on button "t" at bounding box center [186, 580] width 45 height 45
click at [376, 457] on button "e" at bounding box center [376, 452] width 45 height 45
click at [309, 450] on button "d" at bounding box center [313, 452] width 45 height 45
click at [315, 449] on button "d" at bounding box center [313, 452] width 45 height 45
click at [362, 884] on icon "button" at bounding box center [378, 878] width 32 height 32
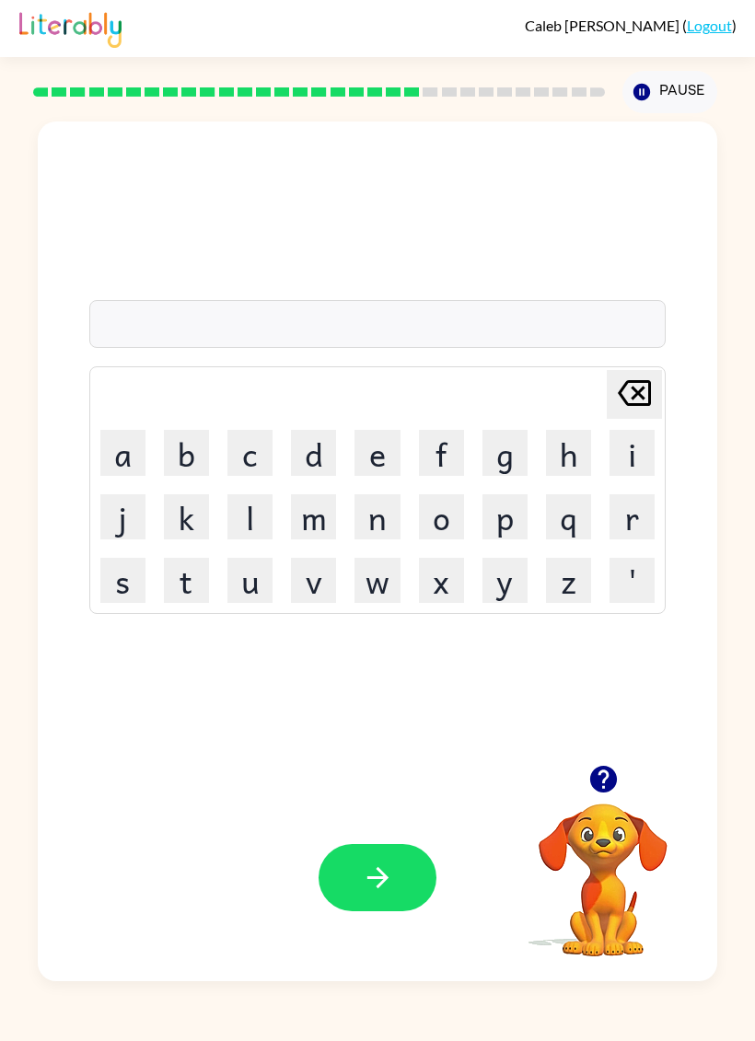
click at [383, 585] on button "w" at bounding box center [376, 580] width 45 height 45
click at [123, 456] on button "a" at bounding box center [122, 452] width 45 height 45
click at [257, 521] on button "l" at bounding box center [249, 516] width 45 height 45
click at [622, 395] on icon "[PERSON_NAME] last character input" at bounding box center [634, 393] width 44 height 44
click at [171, 513] on button "k" at bounding box center [186, 516] width 45 height 45
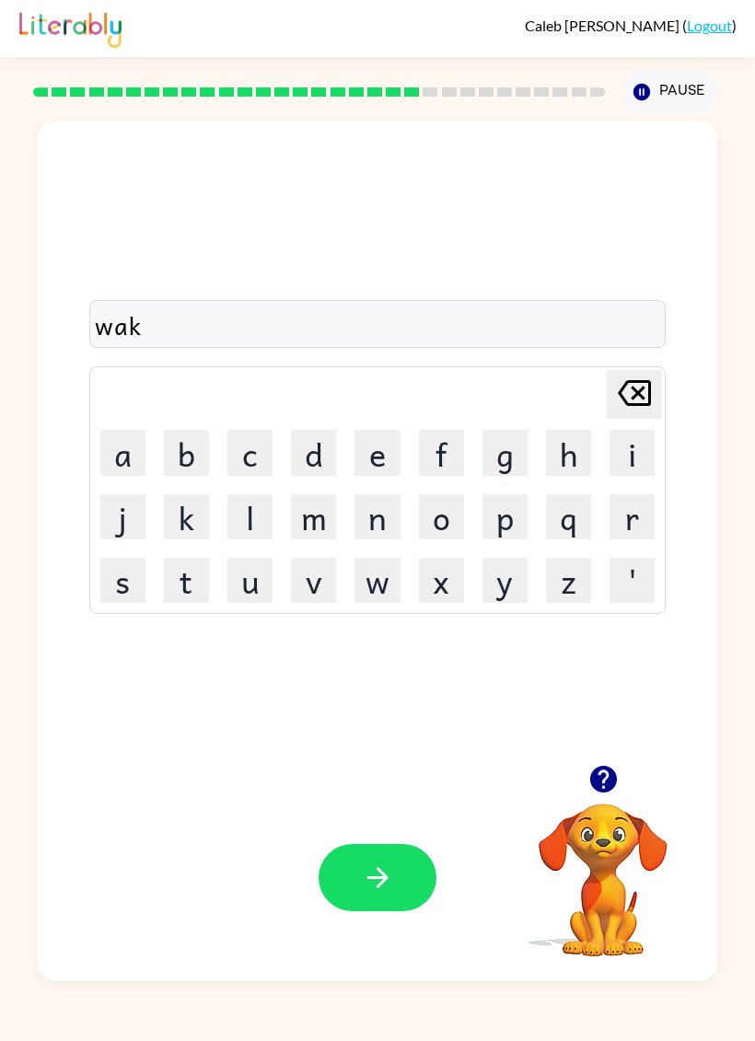
click at [376, 455] on button "e" at bounding box center [376, 452] width 45 height 45
click at [361, 845] on button "button" at bounding box center [377, 877] width 118 height 67
click at [119, 586] on button "s" at bounding box center [122, 580] width 45 height 45
click at [379, 524] on button "n" at bounding box center [376, 516] width 45 height 45
click at [437, 518] on button "o" at bounding box center [441, 516] width 45 height 45
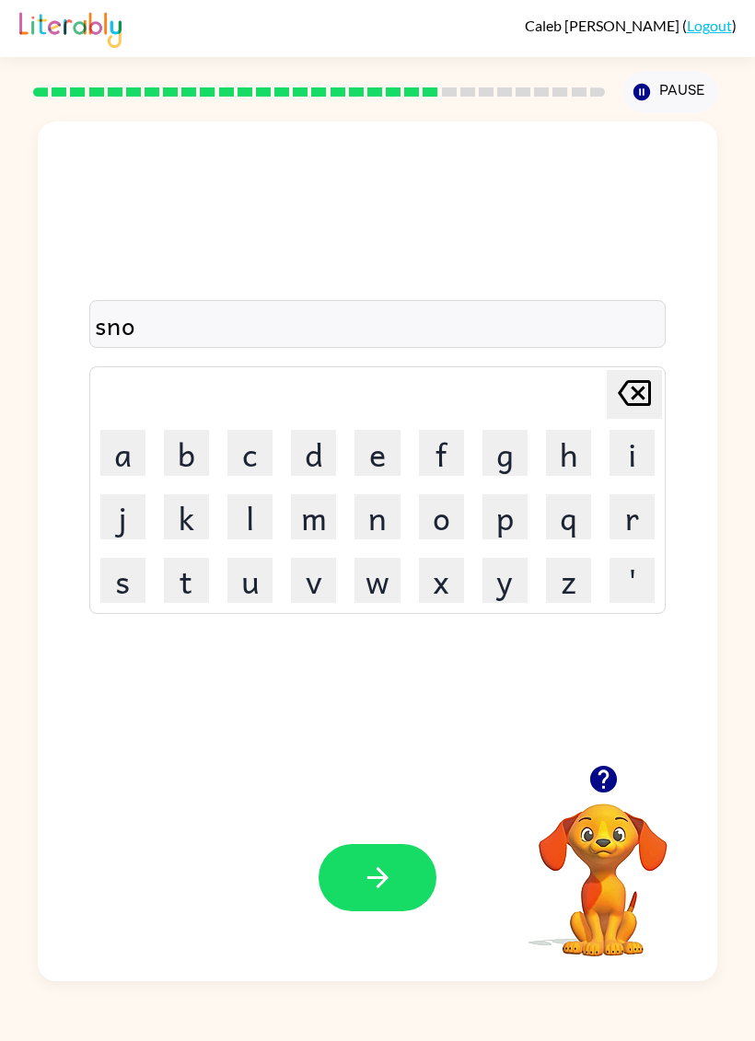
click at [372, 584] on button "w" at bounding box center [376, 580] width 45 height 45
click at [314, 510] on button "m" at bounding box center [313, 516] width 45 height 45
click at [122, 470] on button "a" at bounding box center [122, 452] width 45 height 45
click at [371, 526] on button "n" at bounding box center [376, 516] width 45 height 45
click at [370, 879] on icon "button" at bounding box center [376, 877] width 21 height 21
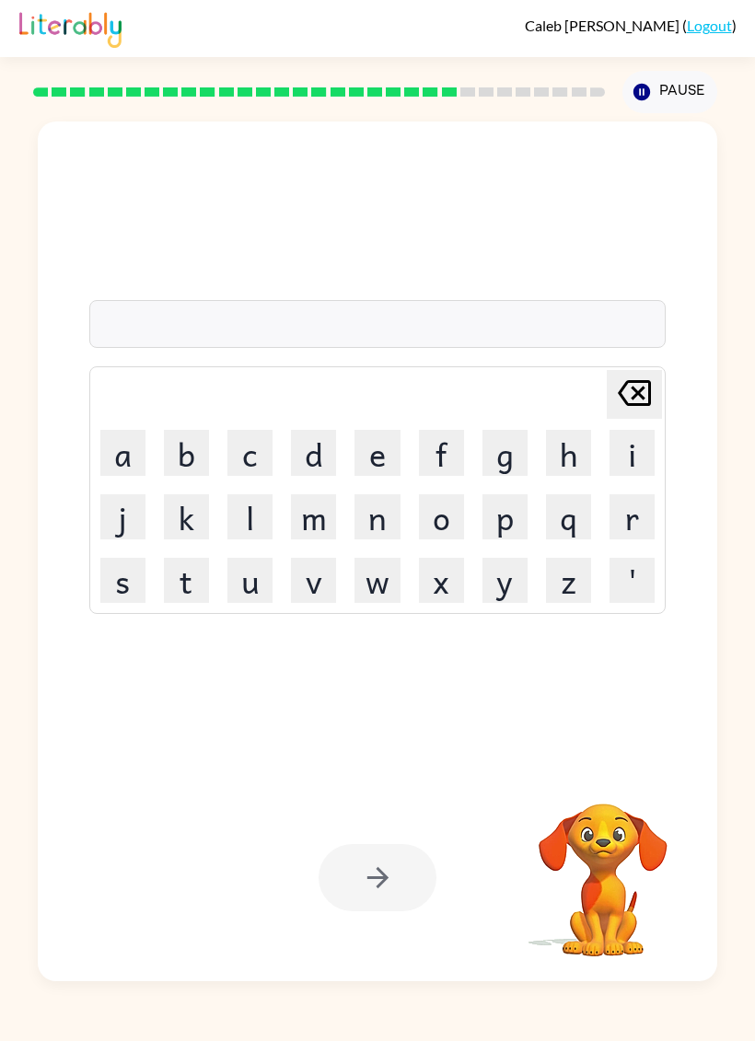
click at [385, 591] on button "w" at bounding box center [376, 580] width 45 height 45
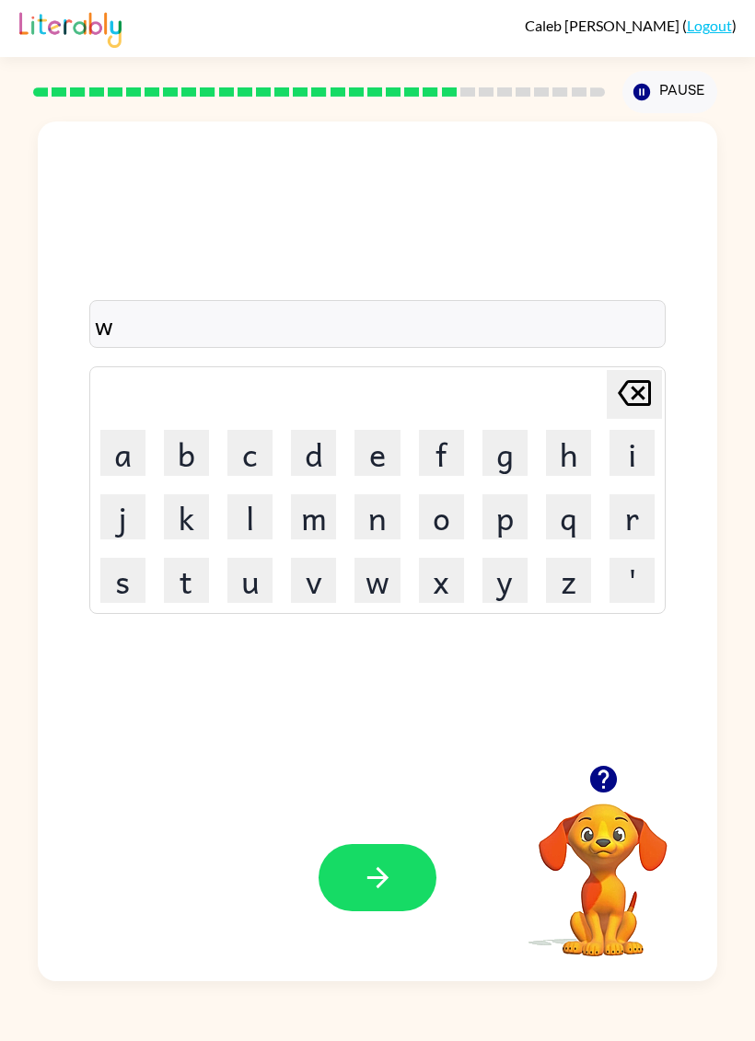
click at [630, 464] on button "i" at bounding box center [631, 452] width 45 height 45
click at [391, 509] on button "n" at bounding box center [376, 516] width 45 height 45
click at [171, 596] on button "t" at bounding box center [186, 580] width 45 height 45
click at [388, 460] on button "e" at bounding box center [376, 452] width 45 height 45
click at [633, 510] on button "r" at bounding box center [631, 516] width 45 height 45
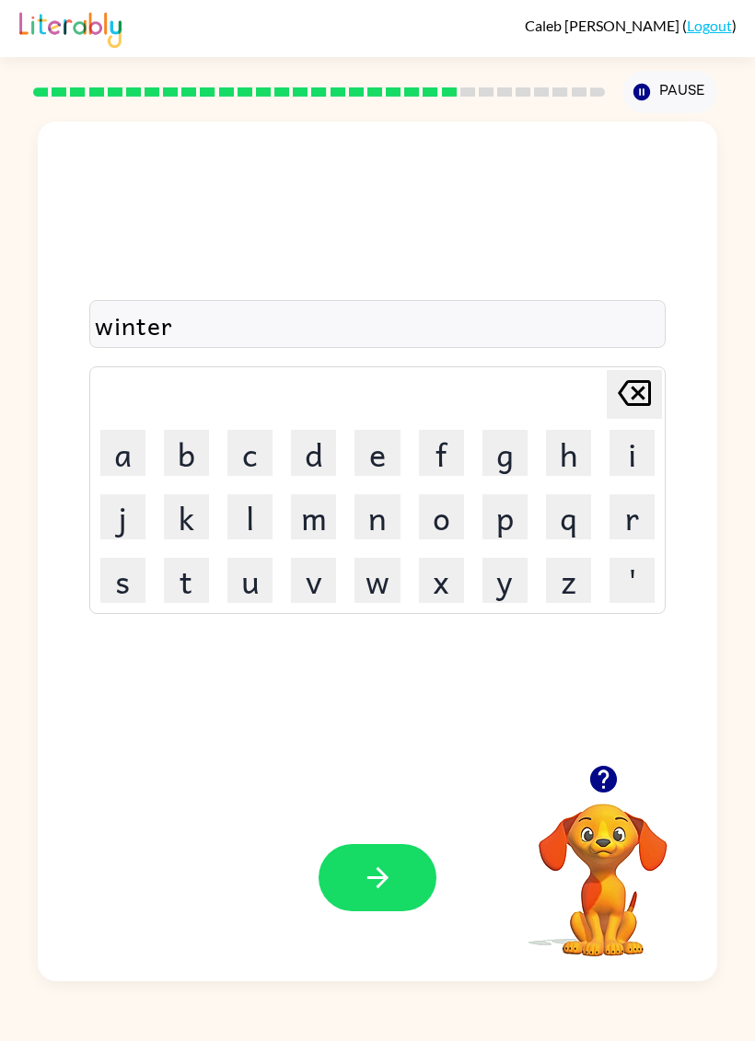
click at [386, 881] on icon "button" at bounding box center [376, 877] width 21 height 21
click at [251, 457] on button "c" at bounding box center [249, 452] width 45 height 45
click at [573, 475] on button "h" at bounding box center [568, 452] width 45 height 45
click at [359, 453] on button "e" at bounding box center [376, 452] width 45 height 45
click at [121, 582] on button "s" at bounding box center [122, 580] width 45 height 45
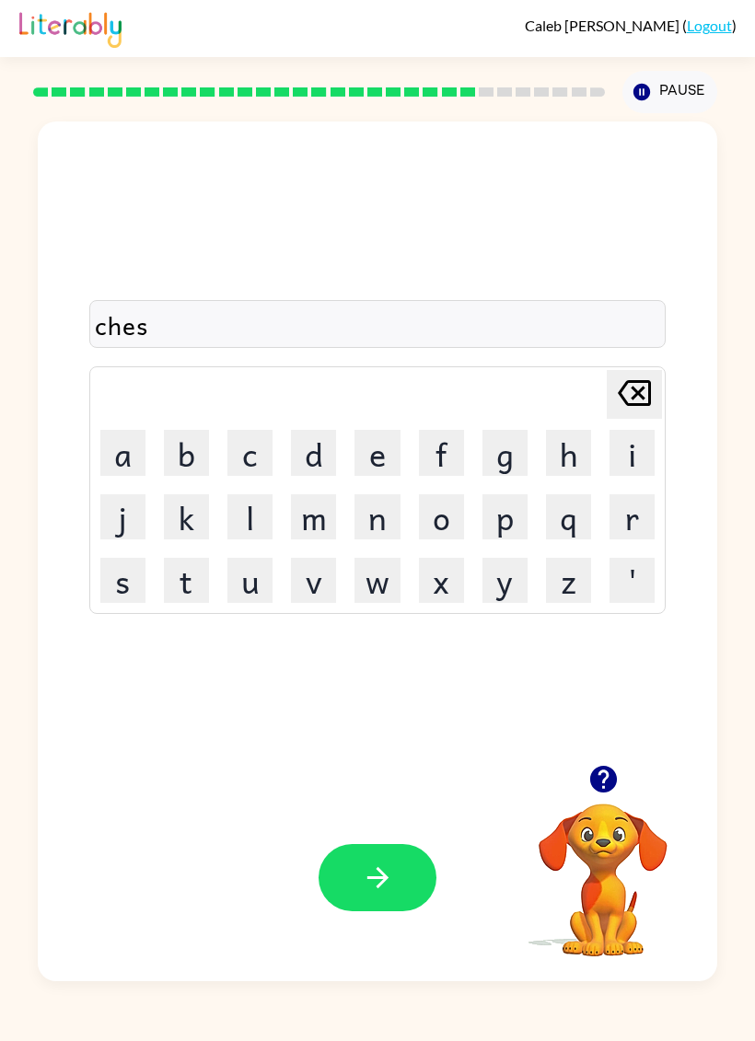
click at [194, 583] on button "t" at bounding box center [186, 580] width 45 height 45
click at [403, 863] on button "button" at bounding box center [377, 877] width 118 height 67
click at [129, 578] on button "s" at bounding box center [122, 580] width 45 height 45
click at [242, 576] on button "u" at bounding box center [249, 580] width 45 height 45
click at [316, 454] on button "d" at bounding box center [313, 452] width 45 height 45
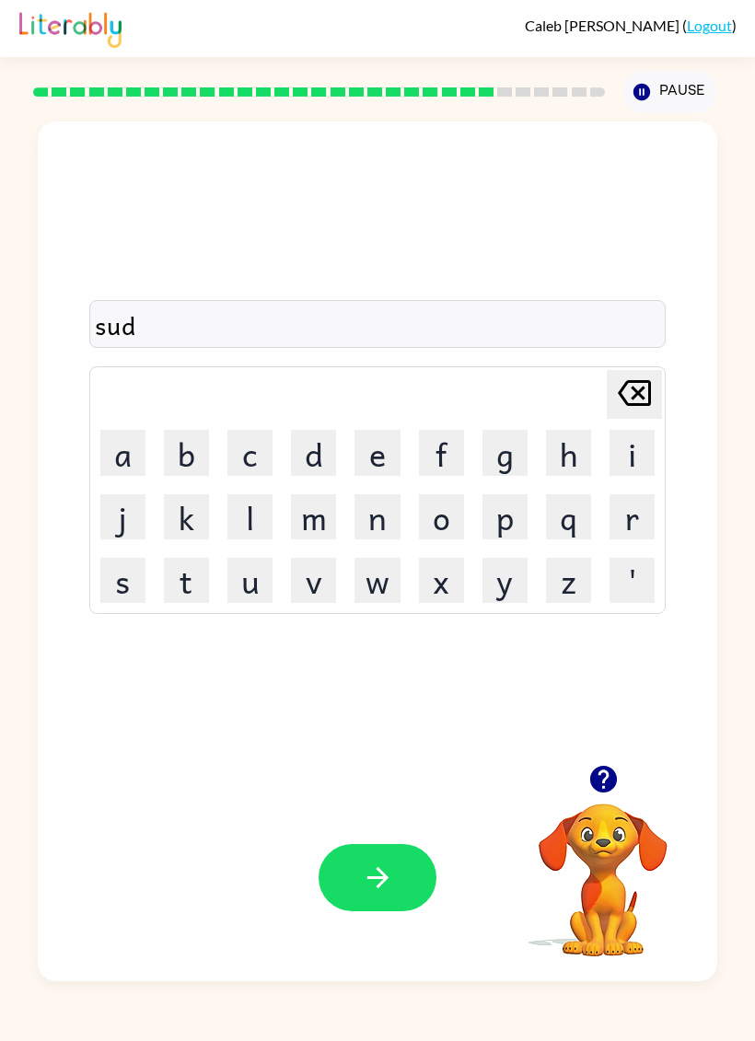
click at [378, 455] on button "e" at bounding box center [376, 452] width 45 height 45
click at [378, 523] on button "n" at bounding box center [376, 516] width 45 height 45
click at [394, 854] on button "button" at bounding box center [377, 877] width 118 height 67
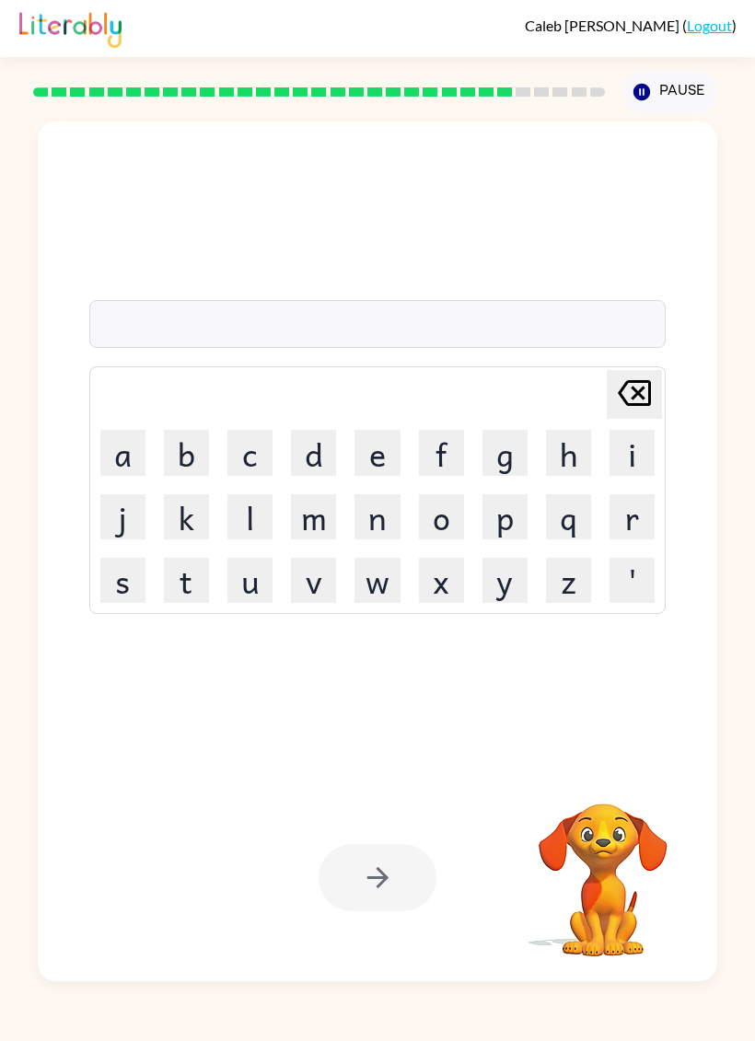
click at [257, 448] on button "c" at bounding box center [249, 452] width 45 height 45
click at [436, 526] on button "o" at bounding box center [441, 516] width 45 height 45
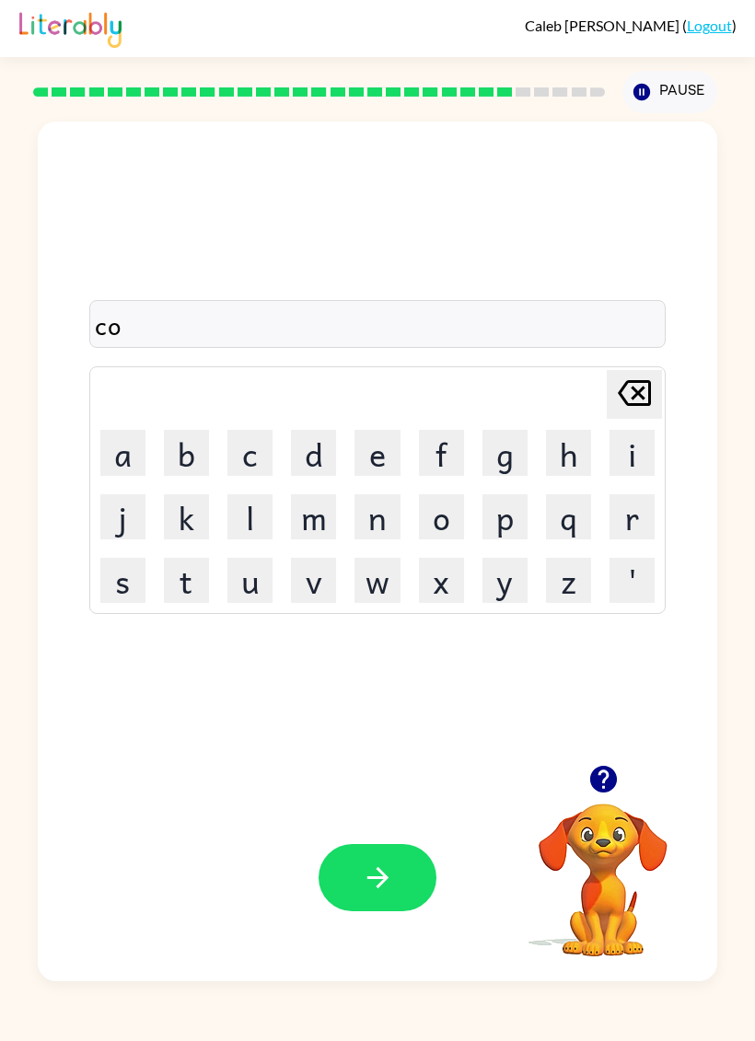
click at [366, 517] on button "n" at bounding box center [376, 516] width 45 height 45
click at [368, 462] on button "e" at bounding box center [376, 452] width 45 height 45
click at [350, 883] on button "button" at bounding box center [377, 877] width 118 height 67
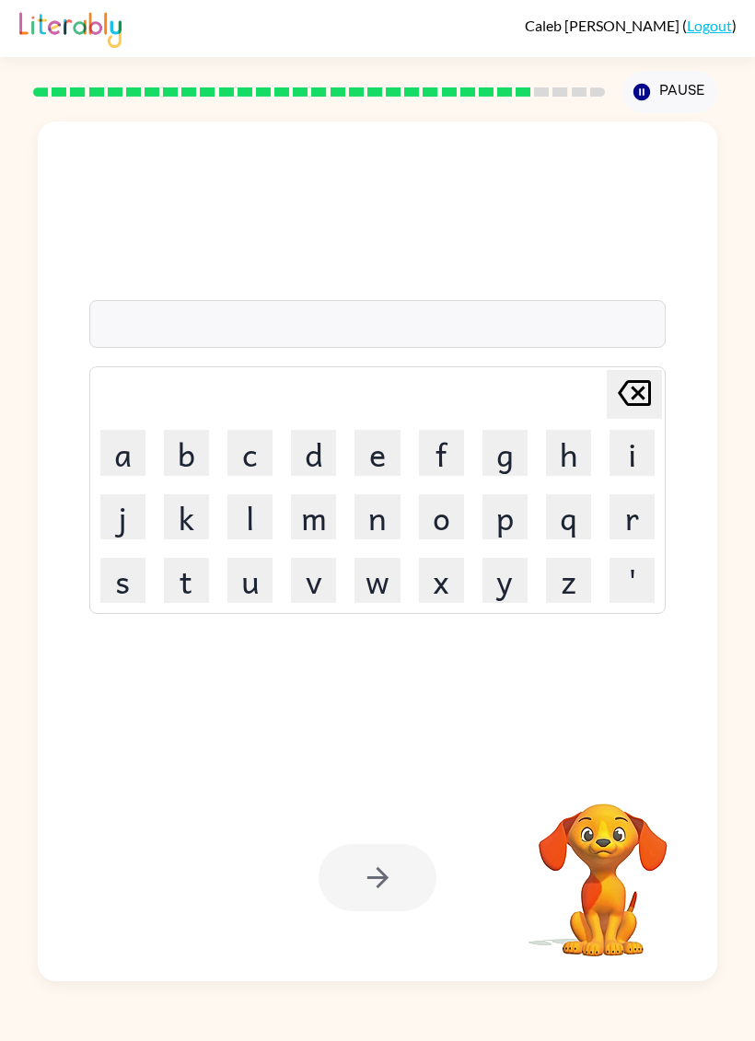
click at [508, 521] on button "p" at bounding box center [504, 516] width 45 height 45
click at [631, 411] on icon "[PERSON_NAME] last character input" at bounding box center [634, 393] width 44 height 44
click at [191, 582] on button "t" at bounding box center [186, 580] width 45 height 45
click at [635, 439] on button "i" at bounding box center [631, 452] width 45 height 45
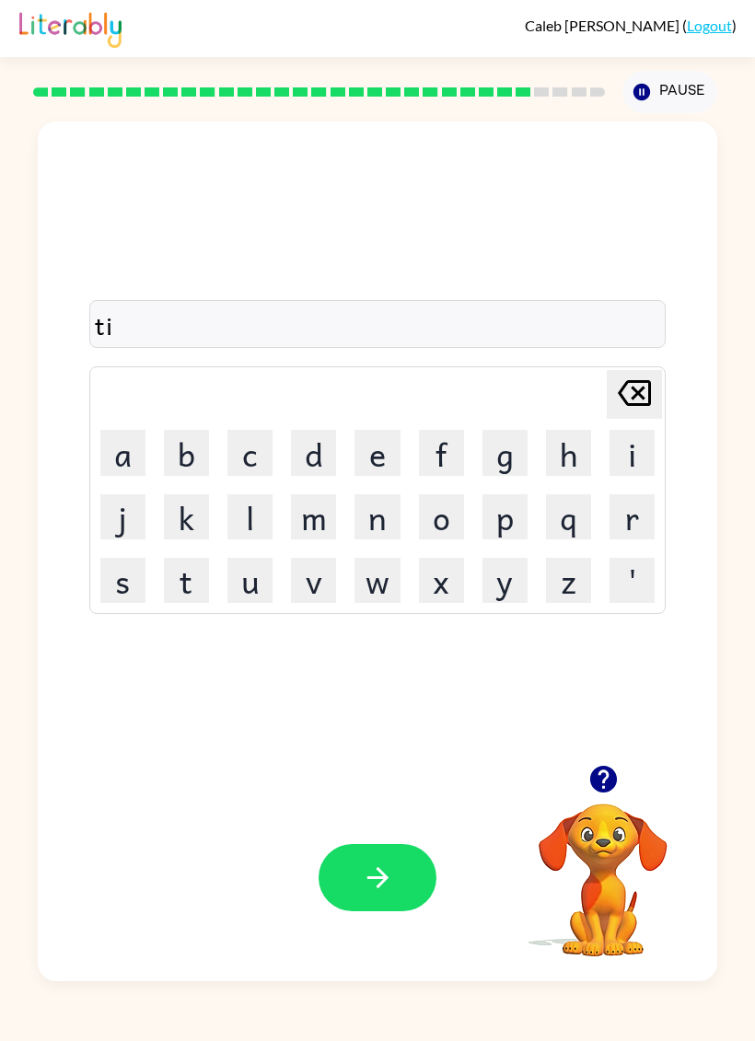
click at [645, 377] on icon "[PERSON_NAME] last character input" at bounding box center [634, 393] width 44 height 44
click at [118, 457] on button "a" at bounding box center [122, 452] width 45 height 45
click at [633, 445] on button "i" at bounding box center [631, 452] width 45 height 45
click at [372, 515] on button "n" at bounding box center [376, 516] width 45 height 45
click at [387, 862] on button "button" at bounding box center [377, 877] width 118 height 67
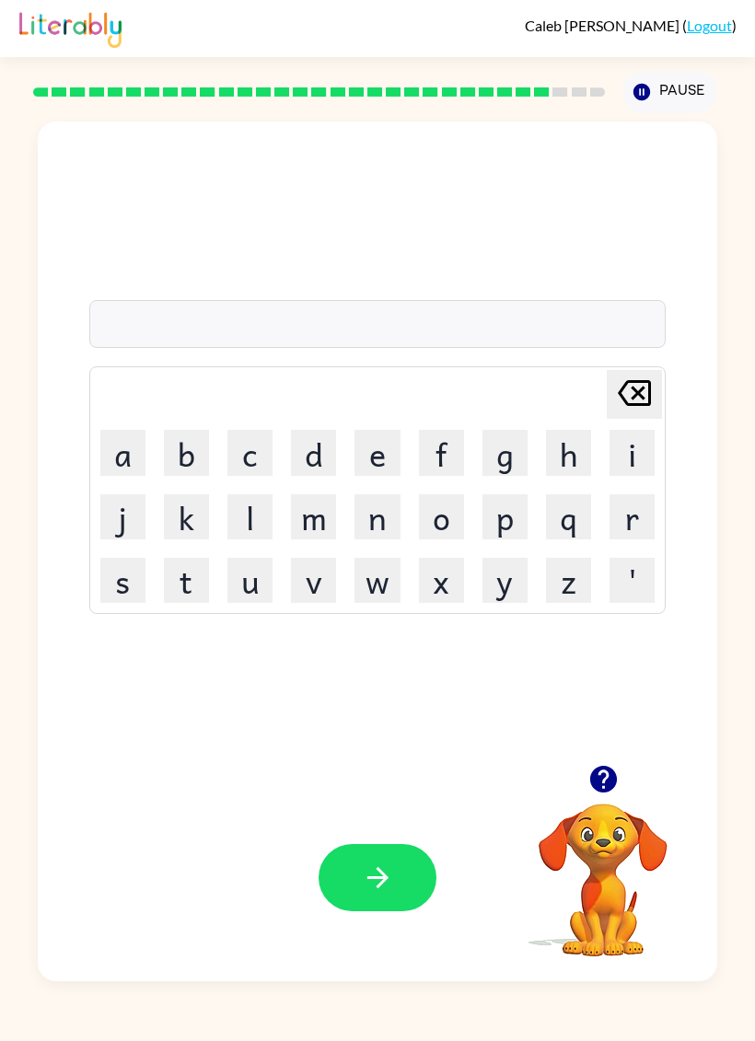
click at [121, 591] on button "s" at bounding box center [122, 580] width 45 height 45
click at [207, 591] on button "t" at bounding box center [186, 580] width 45 height 45
click at [634, 401] on icon "[PERSON_NAME] last character input" at bounding box center [634, 393] width 44 height 44
click at [247, 580] on button "u" at bounding box center [249, 580] width 45 height 45
click at [187, 578] on button "t" at bounding box center [186, 580] width 45 height 45
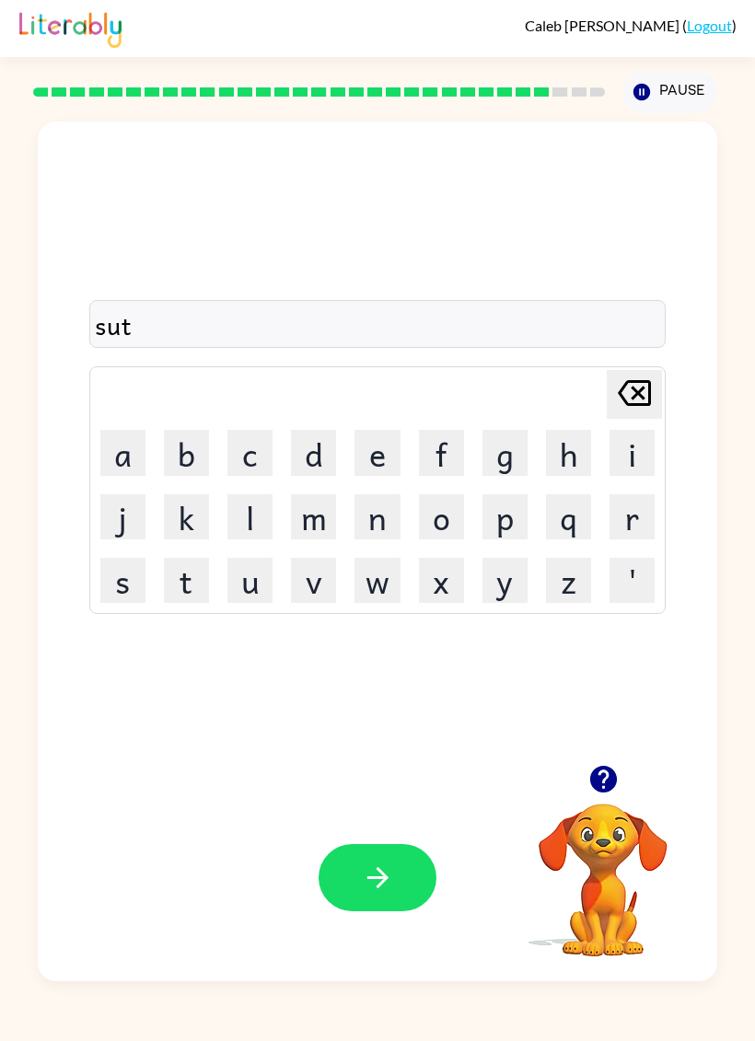
click at [374, 863] on icon "button" at bounding box center [378, 878] width 32 height 32
click at [192, 585] on button "t" at bounding box center [186, 580] width 45 height 45
click at [566, 449] on button "h" at bounding box center [568, 452] width 45 height 45
click at [629, 467] on button "i" at bounding box center [631, 452] width 45 height 45
click at [191, 592] on button "t" at bounding box center [186, 580] width 45 height 45
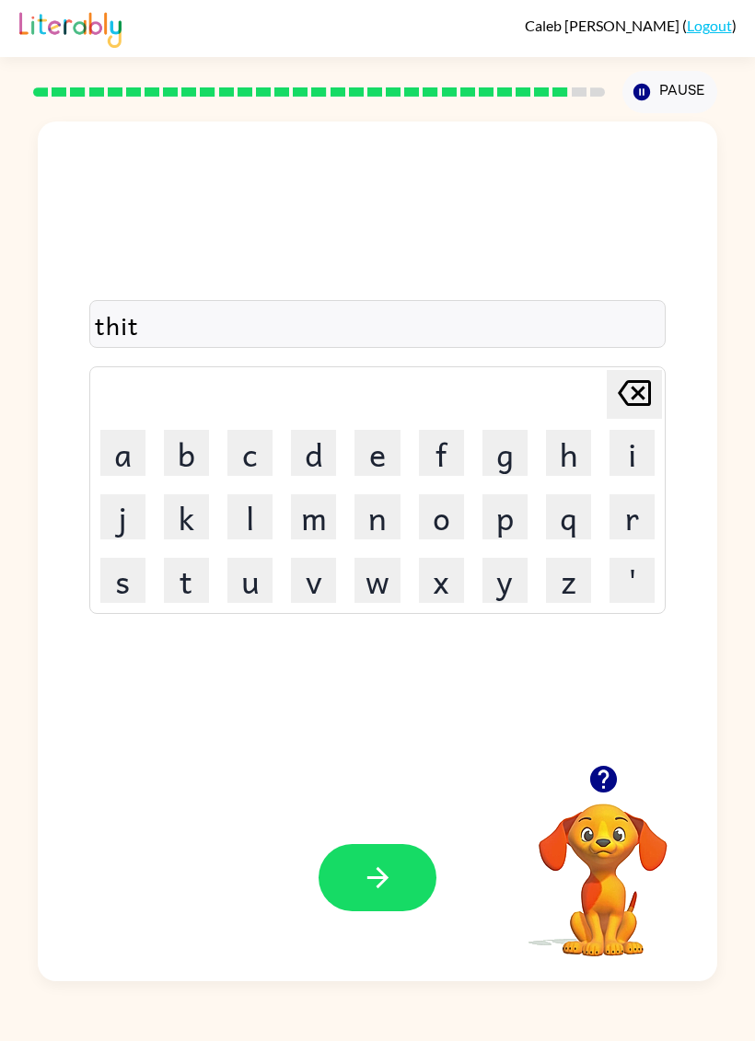
click at [376, 870] on icon "button" at bounding box center [378, 878] width 32 height 32
click at [587, 786] on icon "button" at bounding box center [603, 779] width 32 height 32
click at [634, 513] on button "r" at bounding box center [631, 516] width 45 height 45
click at [631, 464] on button "i" at bounding box center [631, 452] width 45 height 45
click at [504, 523] on button "p" at bounding box center [504, 516] width 45 height 45
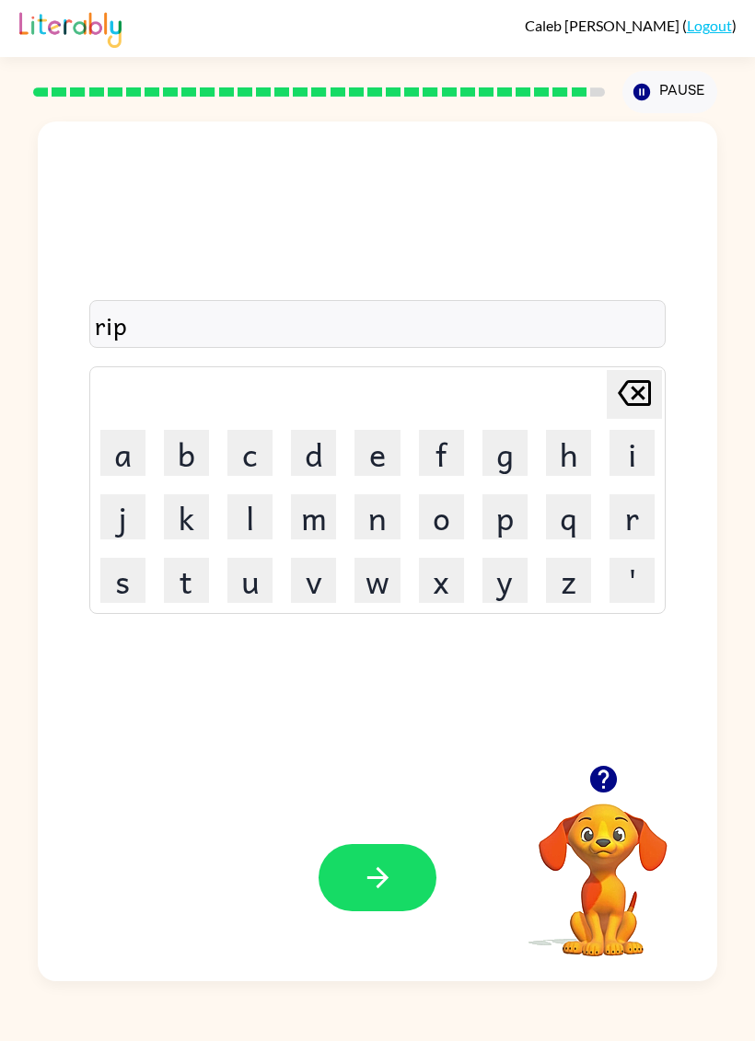
click at [375, 455] on button "e" at bounding box center [376, 452] width 45 height 45
click at [365, 892] on icon "button" at bounding box center [378, 878] width 32 height 32
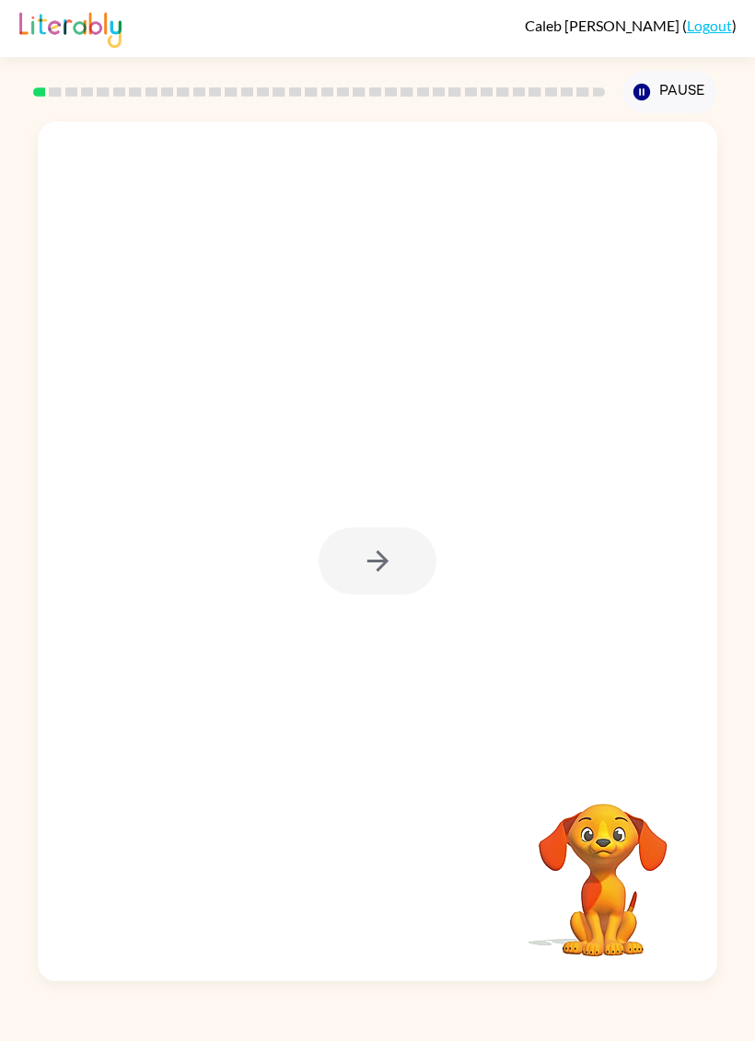
click at [398, 573] on div at bounding box center [377, 560] width 118 height 67
click at [374, 554] on icon "button" at bounding box center [378, 561] width 32 height 32
click at [384, 833] on div at bounding box center [377, 831] width 118 height 67
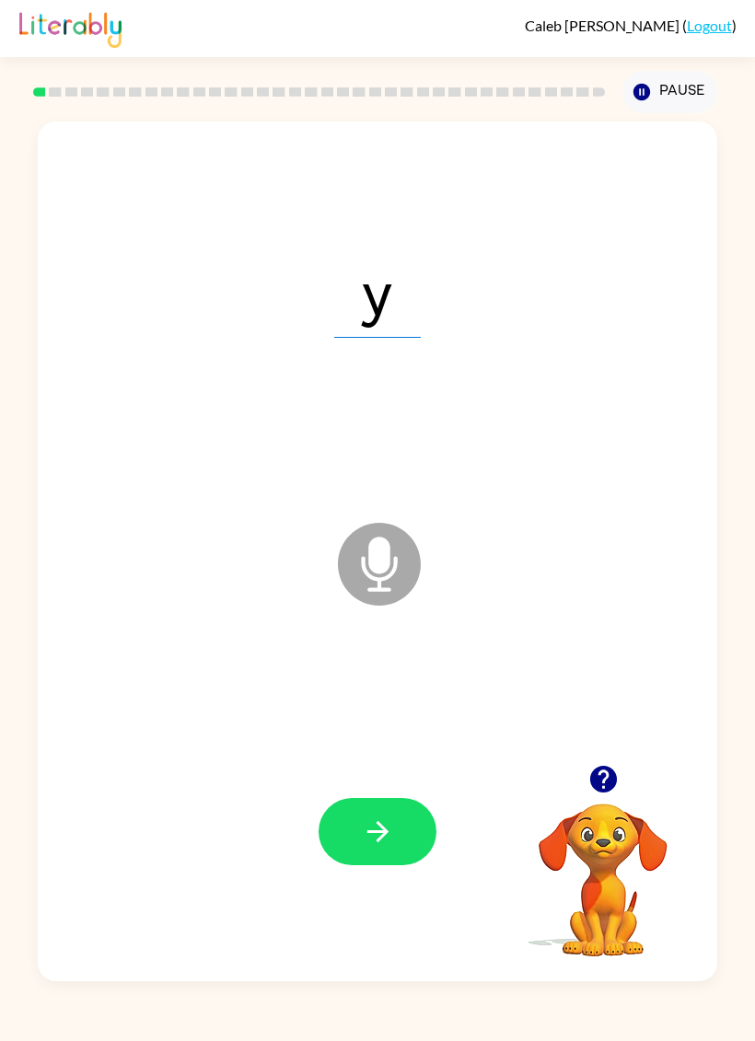
click at [386, 831] on icon "button" at bounding box center [376, 831] width 21 height 21
click at [369, 833] on icon "button" at bounding box center [376, 831] width 21 height 21
click at [379, 834] on icon "button" at bounding box center [376, 831] width 21 height 21
click at [388, 816] on icon "button" at bounding box center [378, 832] width 32 height 32
click at [378, 856] on button "button" at bounding box center [377, 831] width 118 height 67
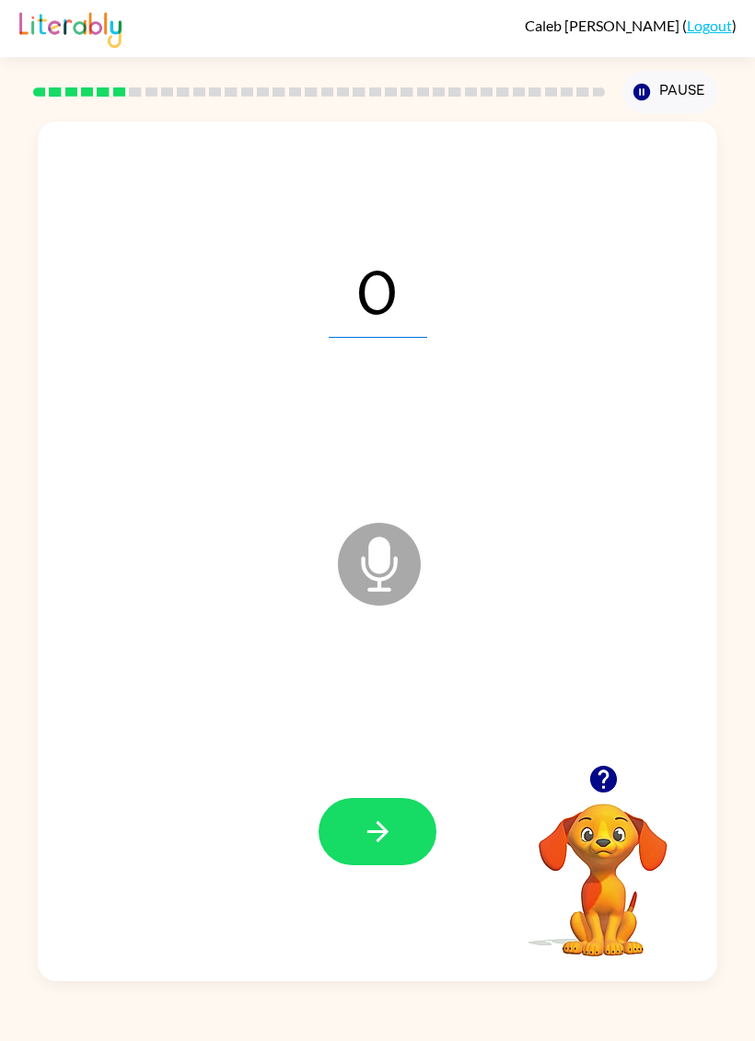
click at [379, 854] on button "button" at bounding box center [377, 831] width 118 height 67
click at [380, 852] on button "button" at bounding box center [377, 831] width 118 height 67
click at [397, 834] on button "button" at bounding box center [377, 831] width 118 height 67
click at [358, 844] on button "button" at bounding box center [377, 831] width 118 height 67
click at [422, 799] on div at bounding box center [377, 831] width 118 height 67
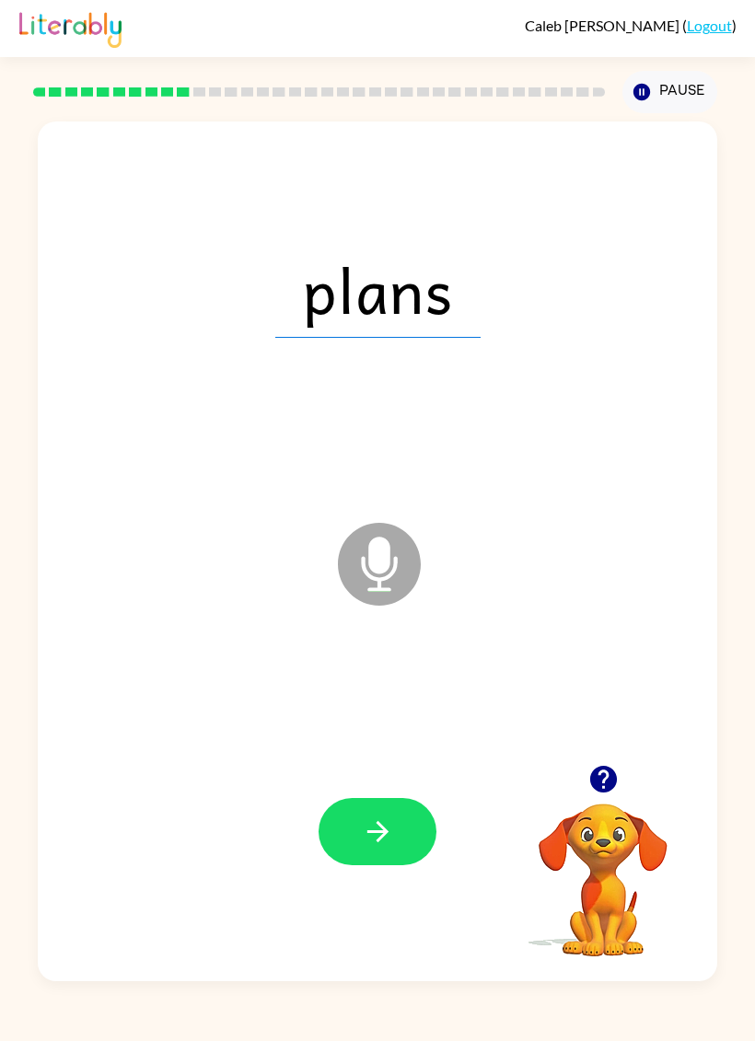
click at [421, 799] on div at bounding box center [377, 831] width 118 height 67
click at [385, 815] on button "button" at bounding box center [377, 831] width 118 height 67
click at [362, 831] on icon "button" at bounding box center [378, 832] width 32 height 32
click at [383, 817] on icon "button" at bounding box center [378, 832] width 32 height 32
click at [391, 832] on icon "button" at bounding box center [378, 832] width 32 height 32
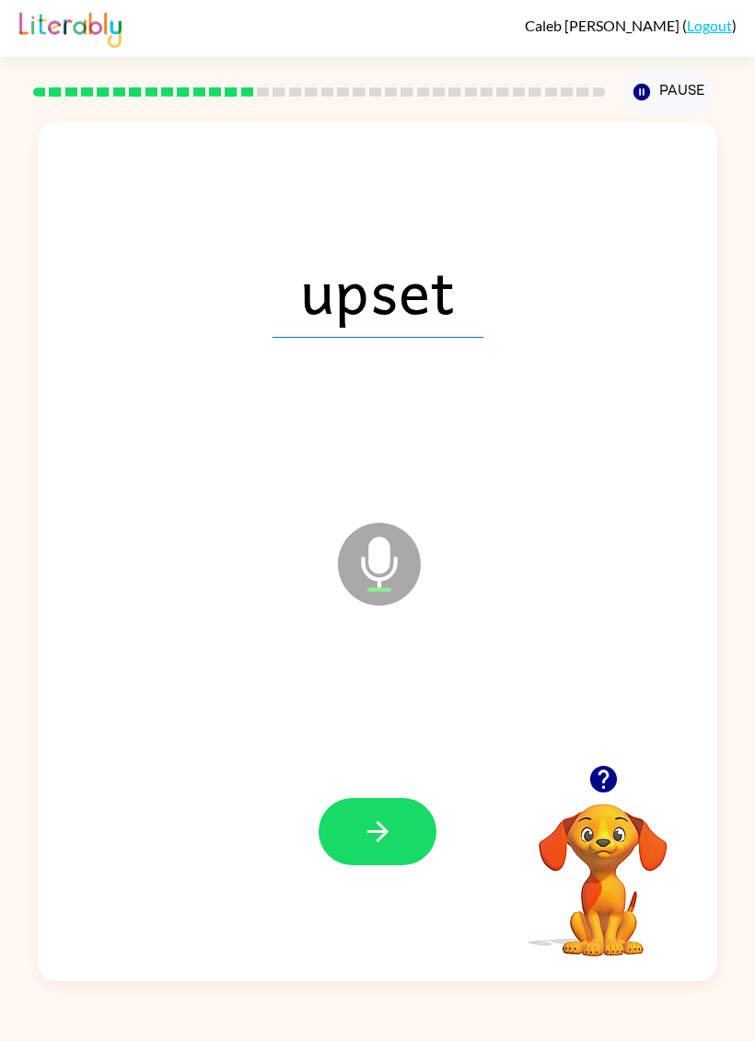
click at [397, 852] on button "button" at bounding box center [377, 831] width 118 height 67
click at [393, 840] on icon "button" at bounding box center [378, 832] width 32 height 32
click at [388, 848] on icon "button" at bounding box center [378, 832] width 32 height 32
click at [378, 820] on icon "button" at bounding box center [378, 832] width 32 height 32
click at [389, 841] on icon "button" at bounding box center [378, 832] width 32 height 32
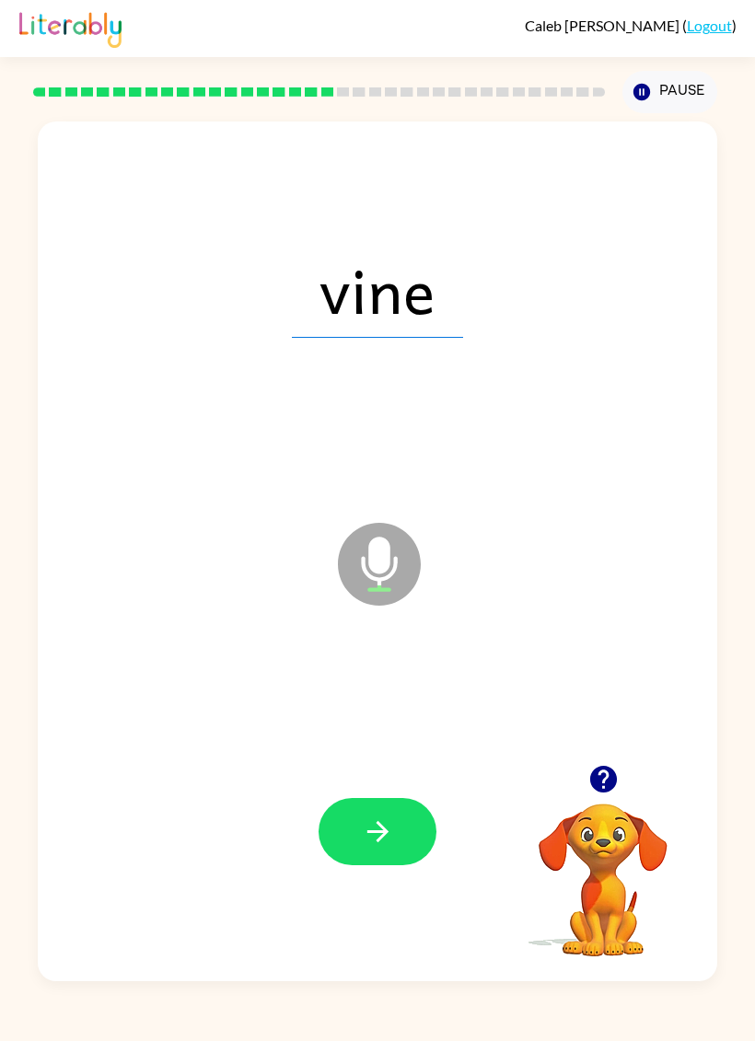
click at [390, 804] on button "button" at bounding box center [377, 831] width 118 height 67
click at [392, 790] on div at bounding box center [377, 832] width 642 height 262
click at [383, 840] on icon "button" at bounding box center [378, 832] width 32 height 32
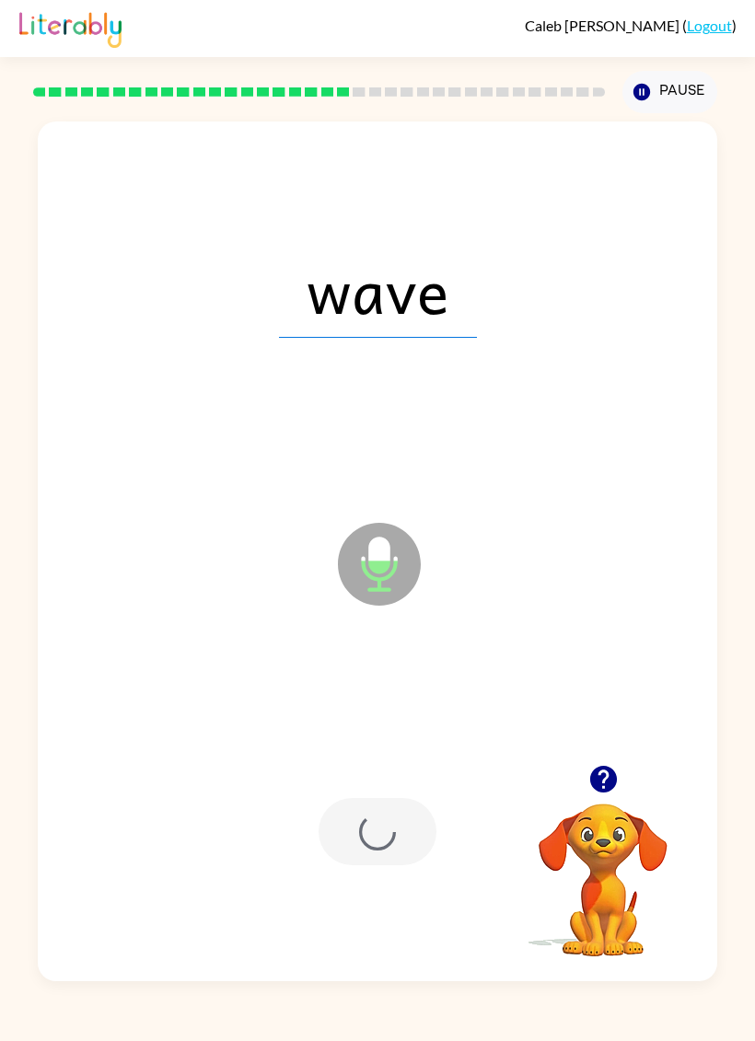
click at [383, 840] on div at bounding box center [377, 831] width 118 height 67
click at [388, 835] on div at bounding box center [377, 831] width 118 height 67
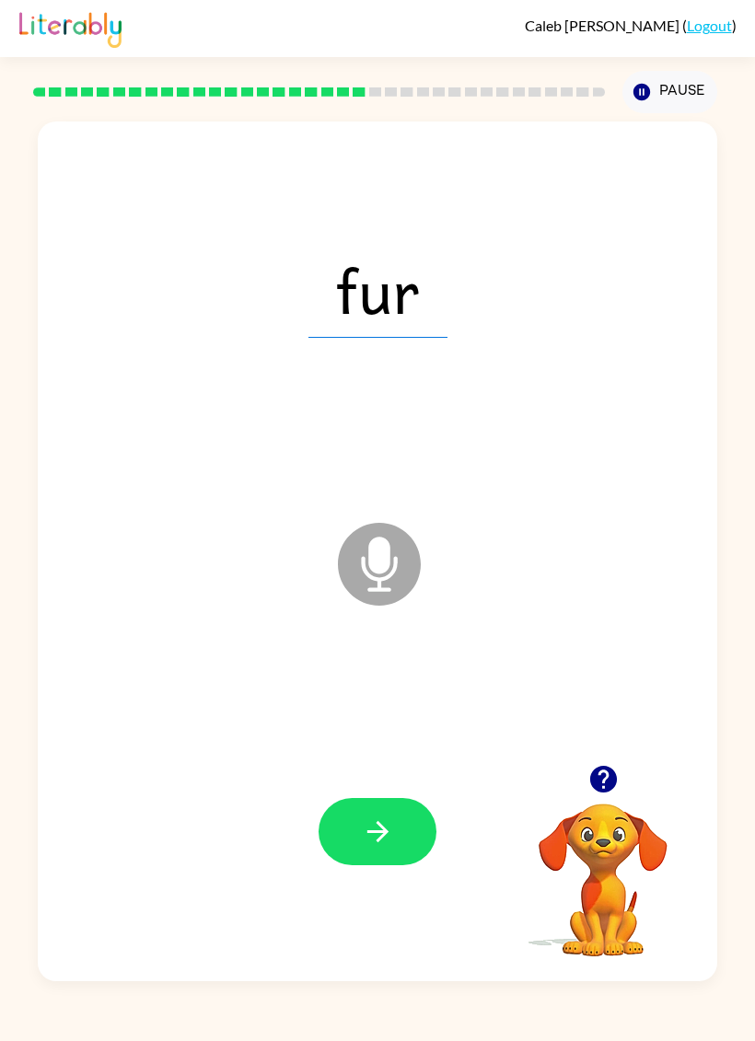
click at [390, 822] on icon "button" at bounding box center [378, 832] width 32 height 32
click at [390, 822] on div at bounding box center [377, 831] width 118 height 67
click at [388, 827] on icon "button" at bounding box center [378, 832] width 32 height 32
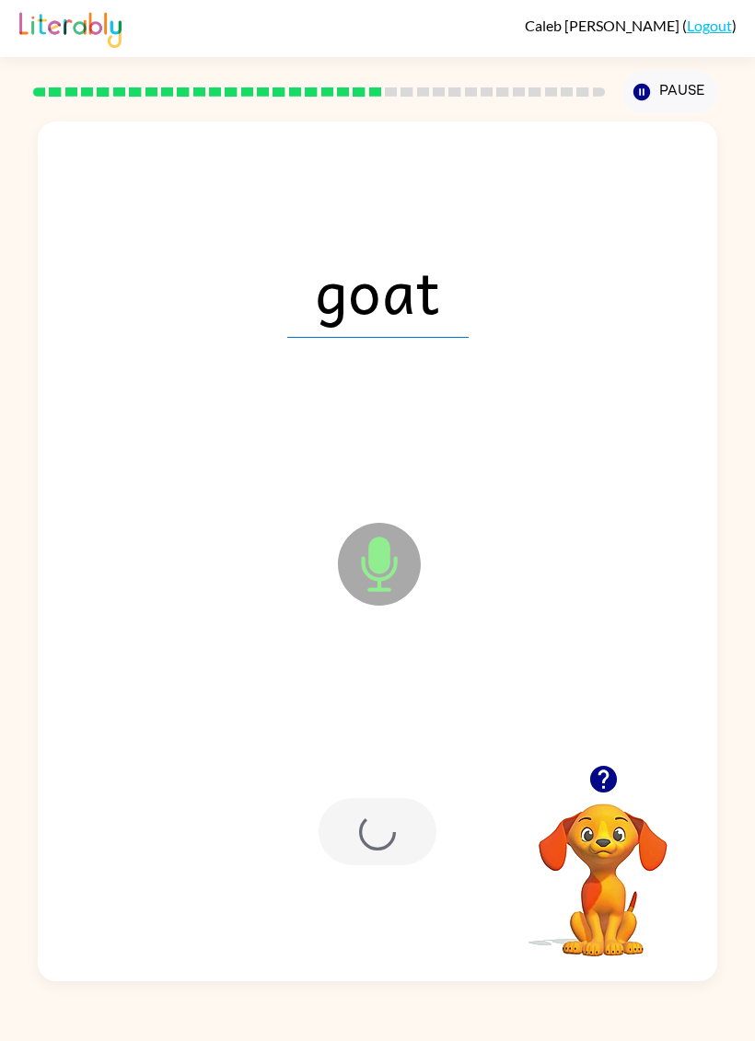
click at [387, 826] on div at bounding box center [377, 831] width 118 height 67
click at [404, 834] on div at bounding box center [377, 831] width 118 height 67
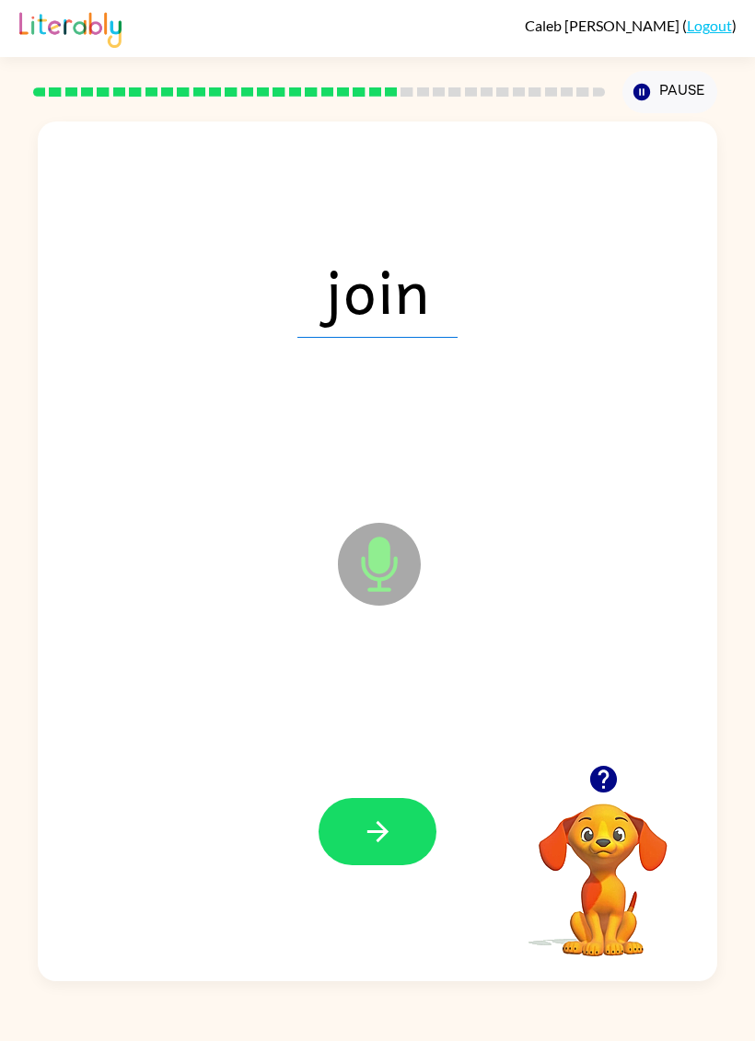
click at [381, 834] on icon "button" at bounding box center [376, 831] width 21 height 21
click at [388, 845] on icon "button" at bounding box center [378, 832] width 32 height 32
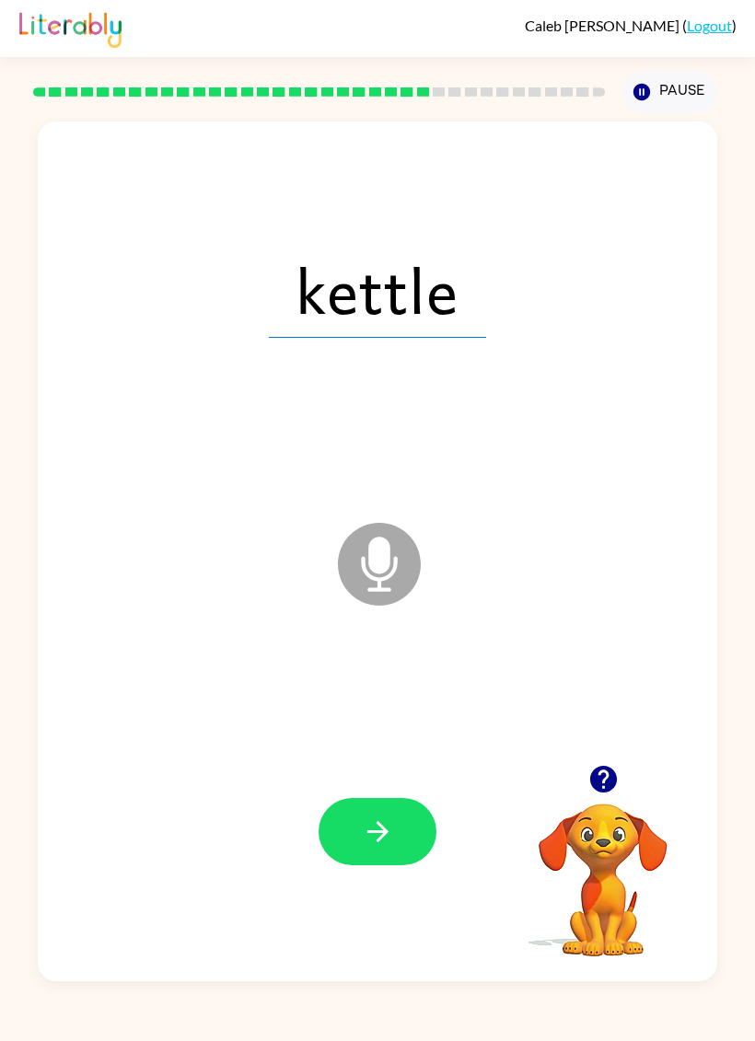
click at [402, 839] on button "button" at bounding box center [377, 831] width 118 height 67
click at [393, 857] on button "button" at bounding box center [377, 831] width 118 height 67
click at [395, 801] on button "button" at bounding box center [377, 831] width 118 height 67
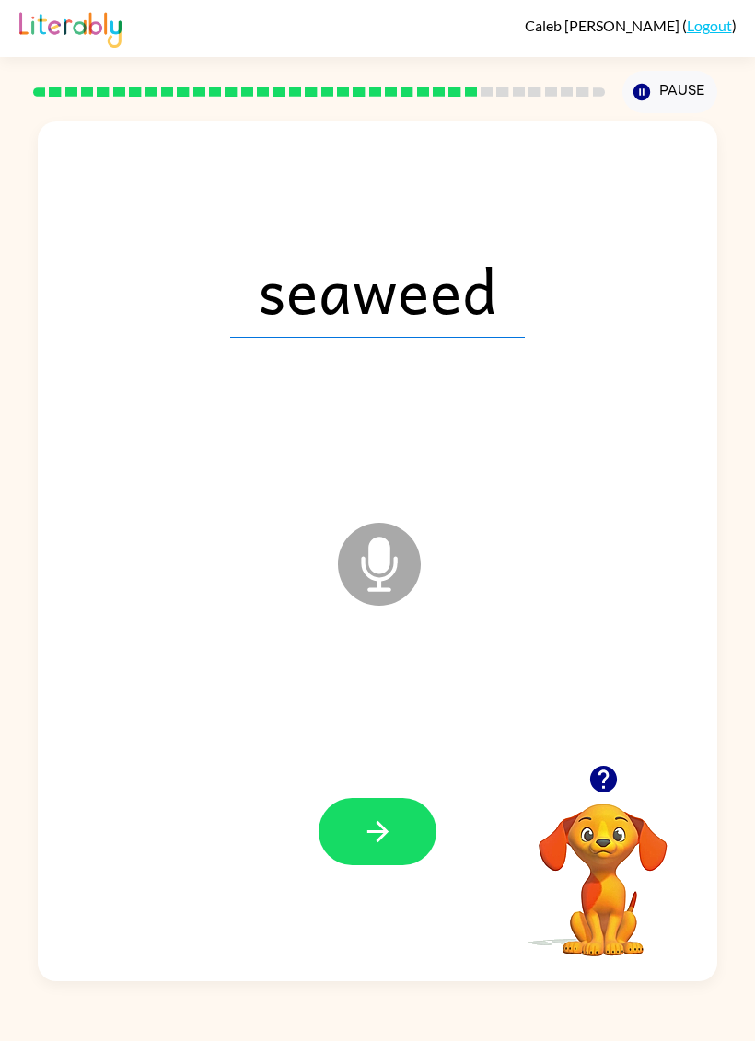
click at [502, 1031] on div "Caleb Sutton ( Logout ) Pause Pause seaweed Microphone The Microphone is here w…" at bounding box center [377, 520] width 755 height 1041
click at [386, 838] on icon "button" at bounding box center [378, 832] width 32 height 32
click at [384, 835] on icon "button" at bounding box center [376, 831] width 21 height 21
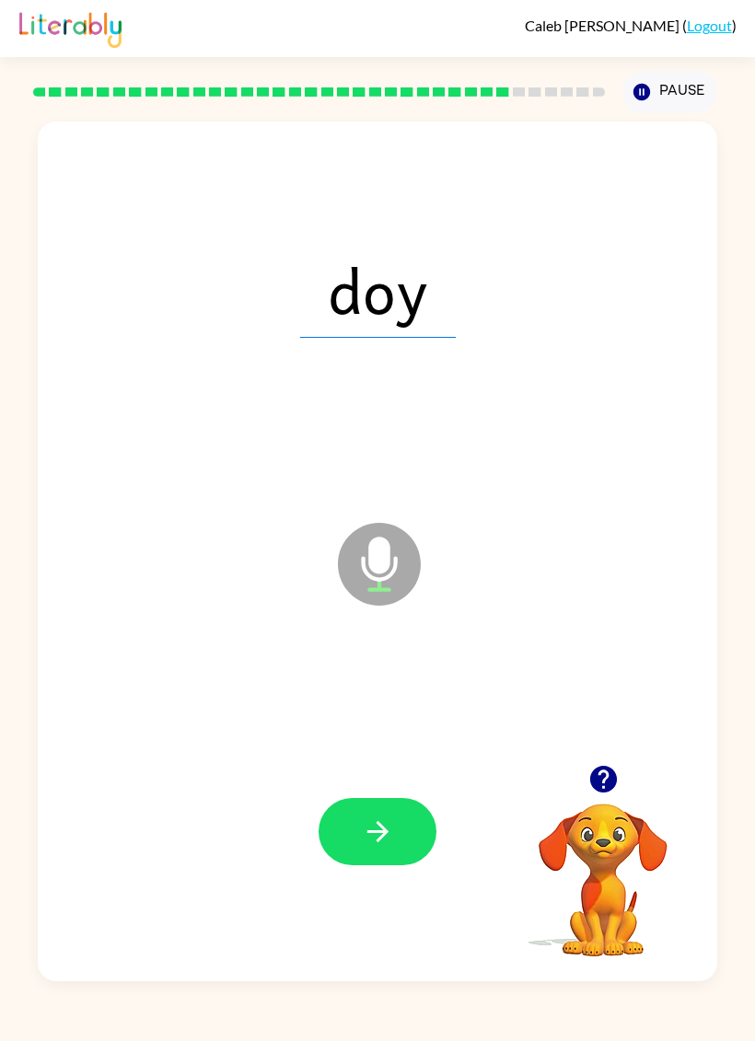
click at [387, 856] on button "button" at bounding box center [377, 831] width 118 height 67
click at [387, 848] on icon "button" at bounding box center [378, 832] width 32 height 32
click at [386, 850] on button "button" at bounding box center [377, 831] width 118 height 67
click at [380, 834] on icon "button" at bounding box center [376, 831] width 21 height 21
click at [386, 841] on icon "button" at bounding box center [378, 832] width 32 height 32
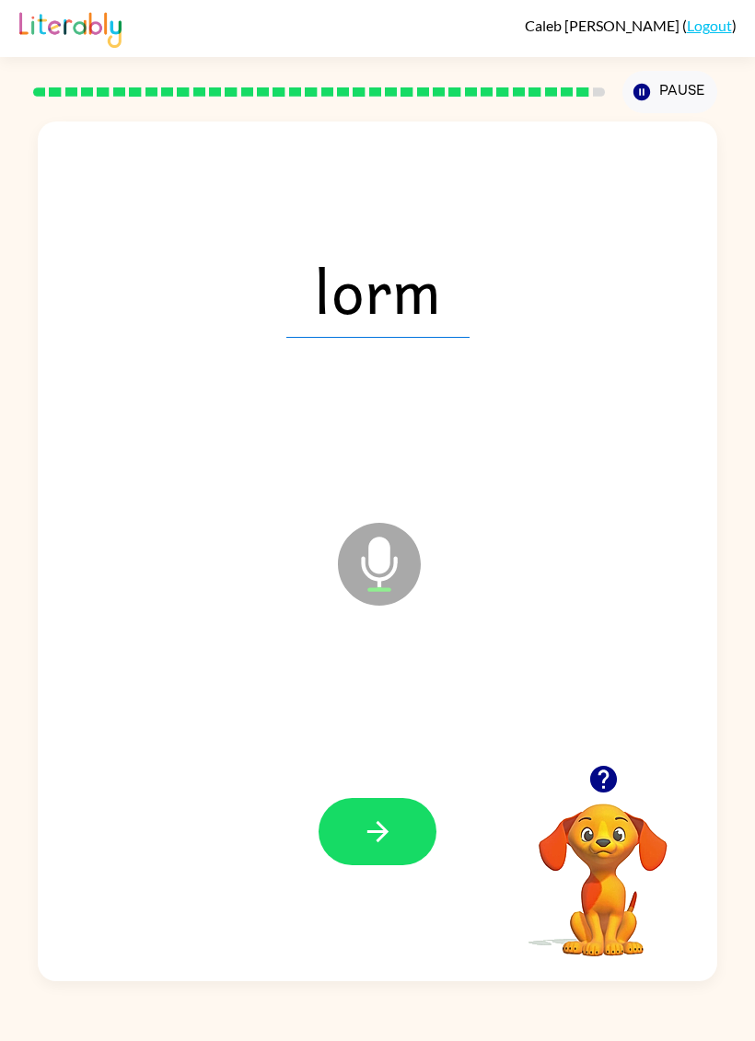
click at [391, 817] on icon "button" at bounding box center [378, 832] width 32 height 32
